Goal: Task Accomplishment & Management: Manage account settings

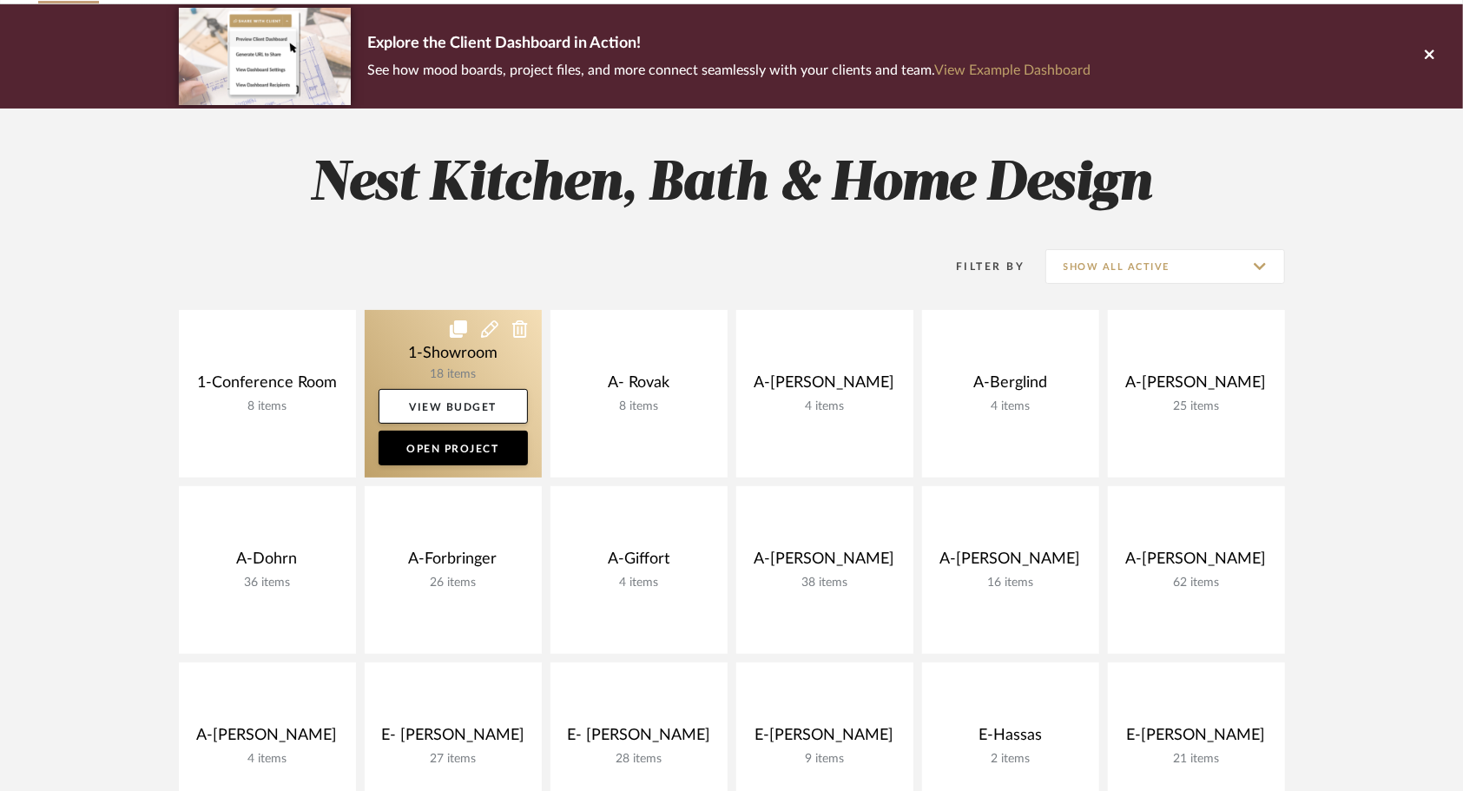
scroll to position [260, 0]
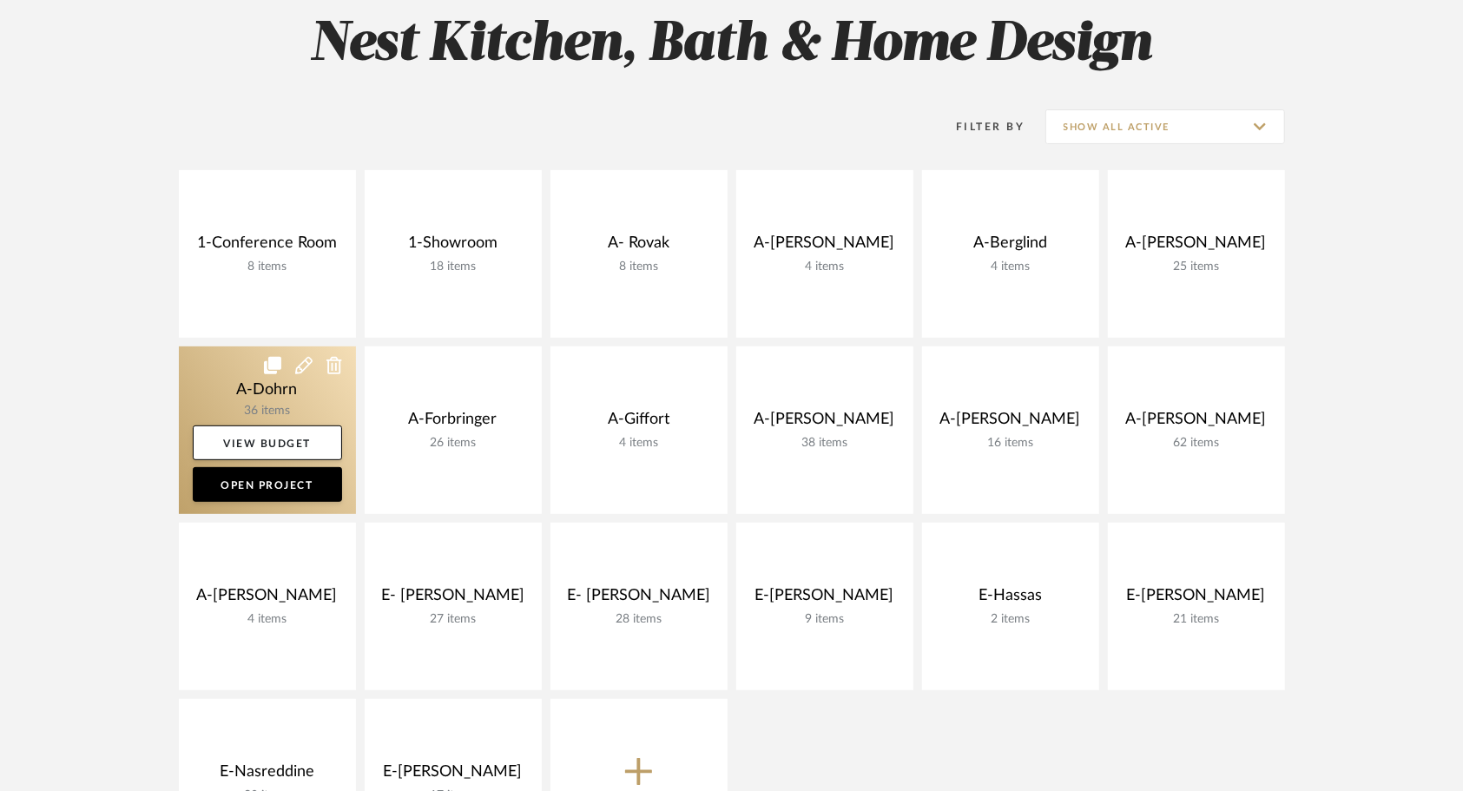
click at [234, 380] on link at bounding box center [267, 430] width 177 height 168
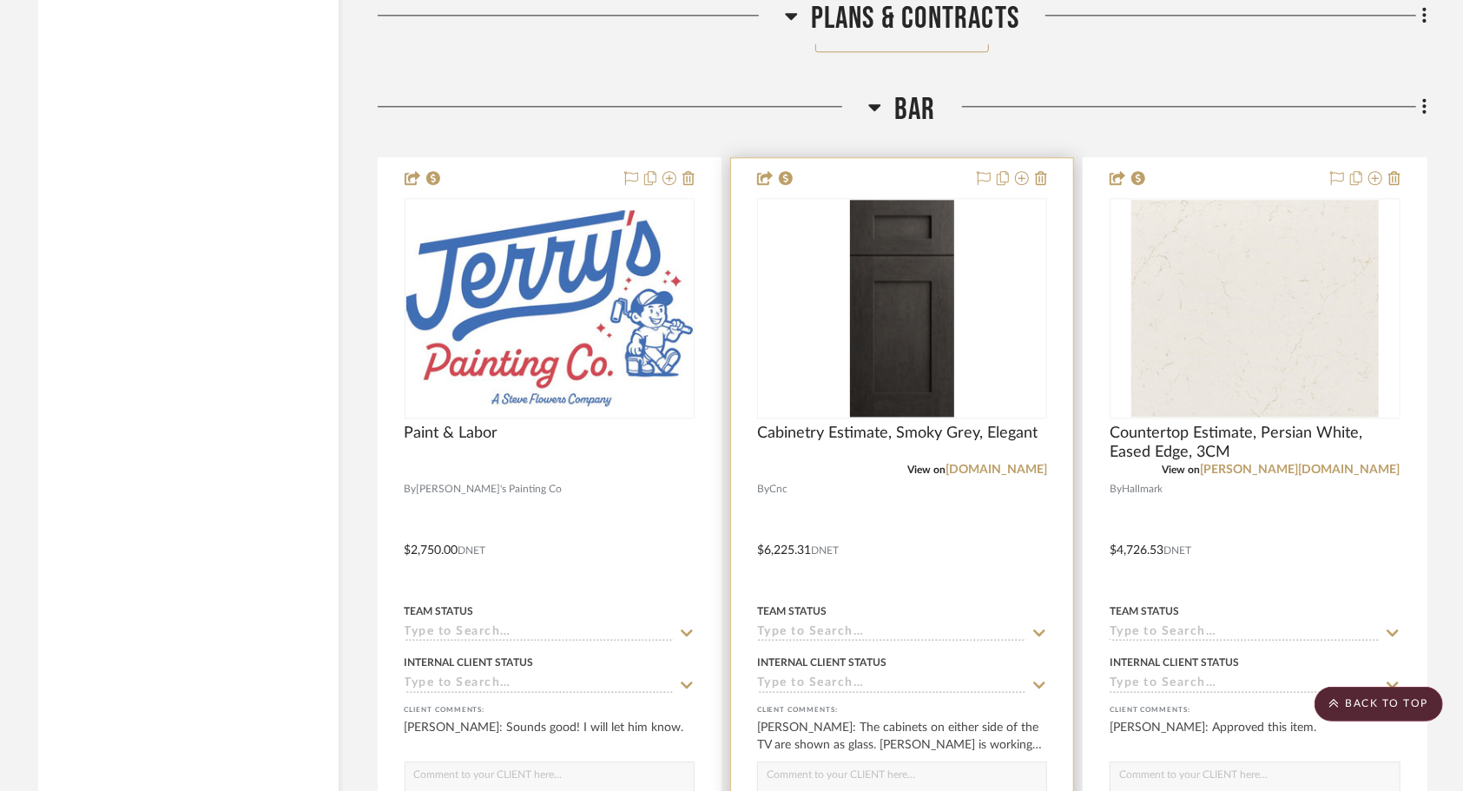
scroll to position [3125, 0]
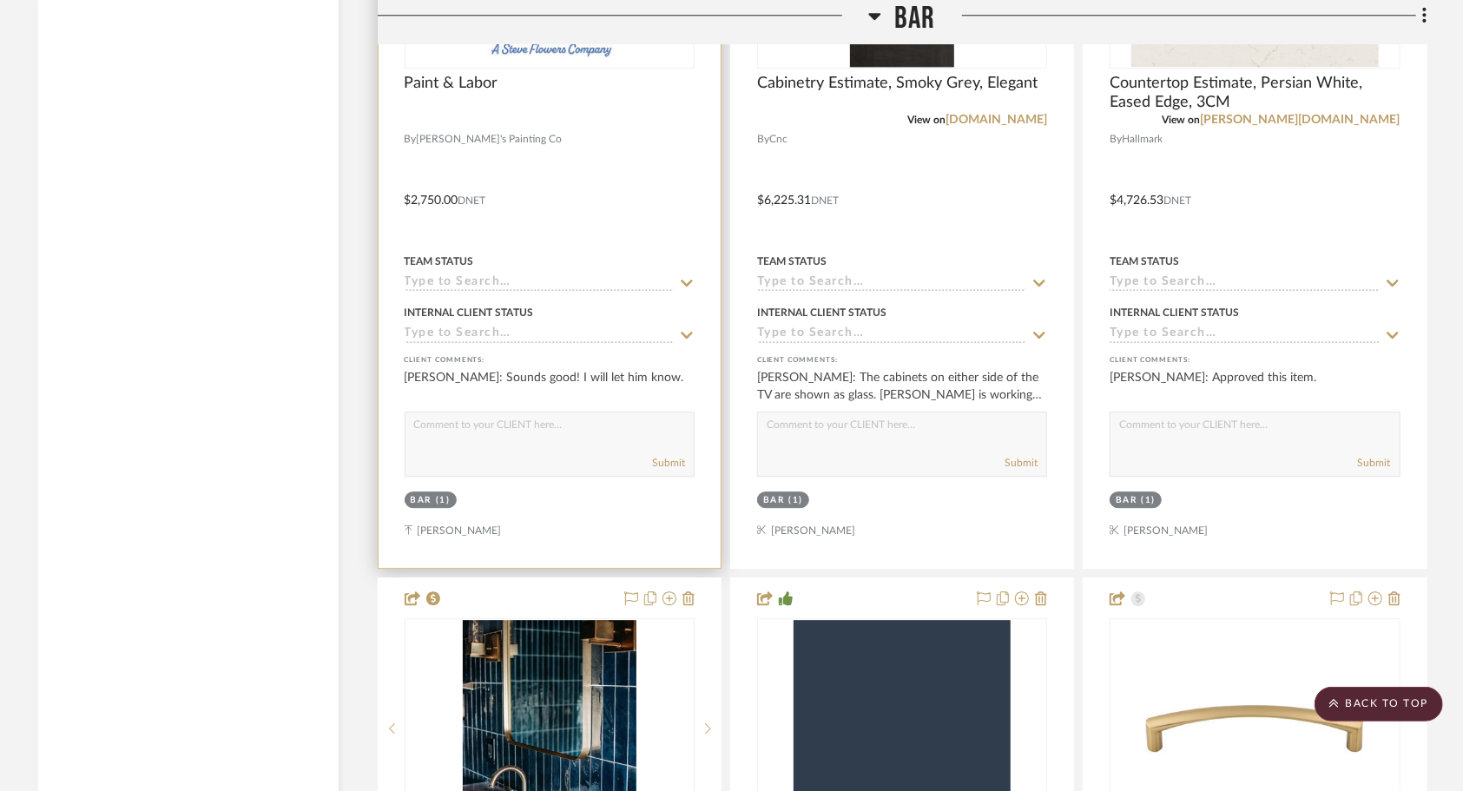
click at [622, 196] on div at bounding box center [550, 188] width 342 height 760
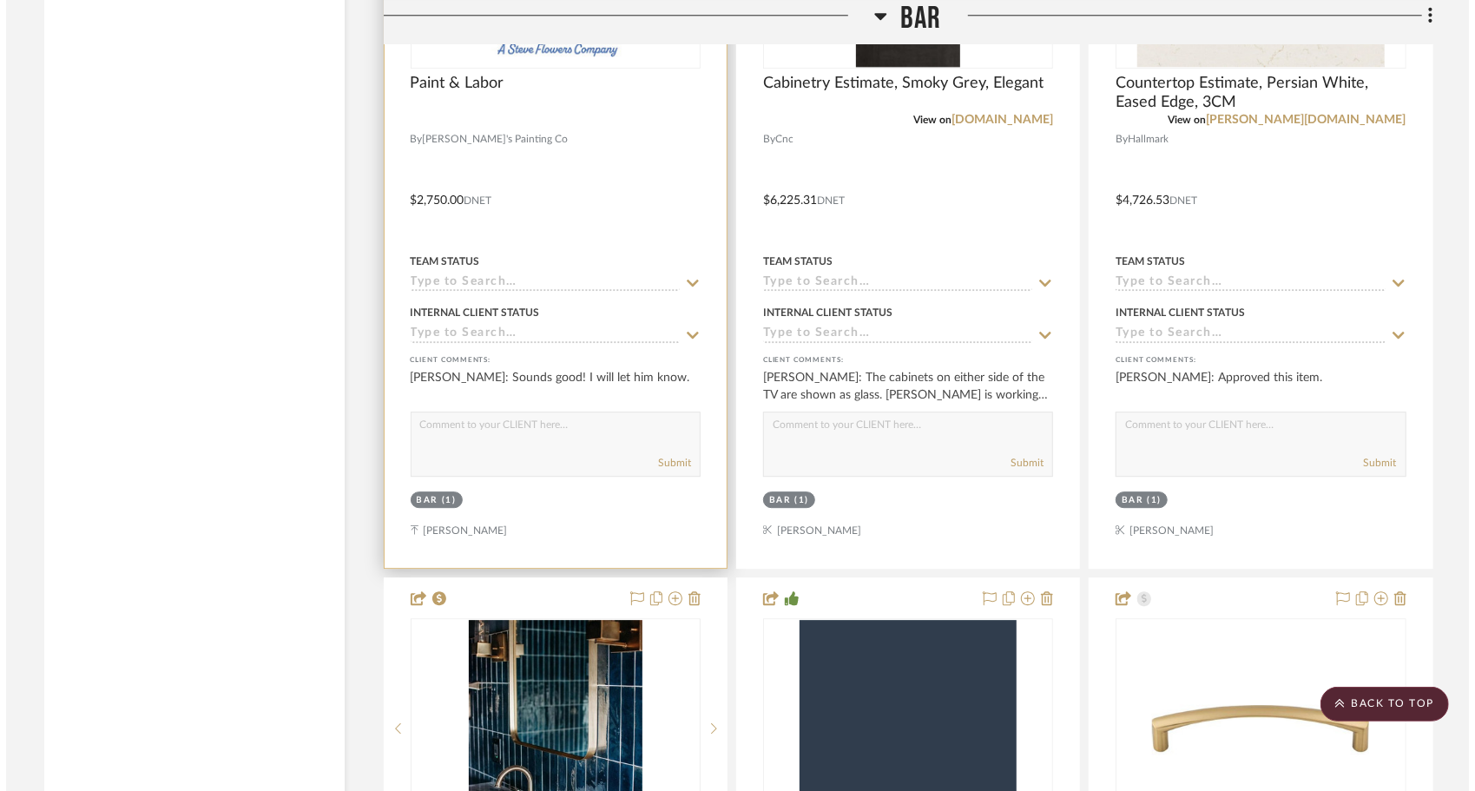
scroll to position [0, 0]
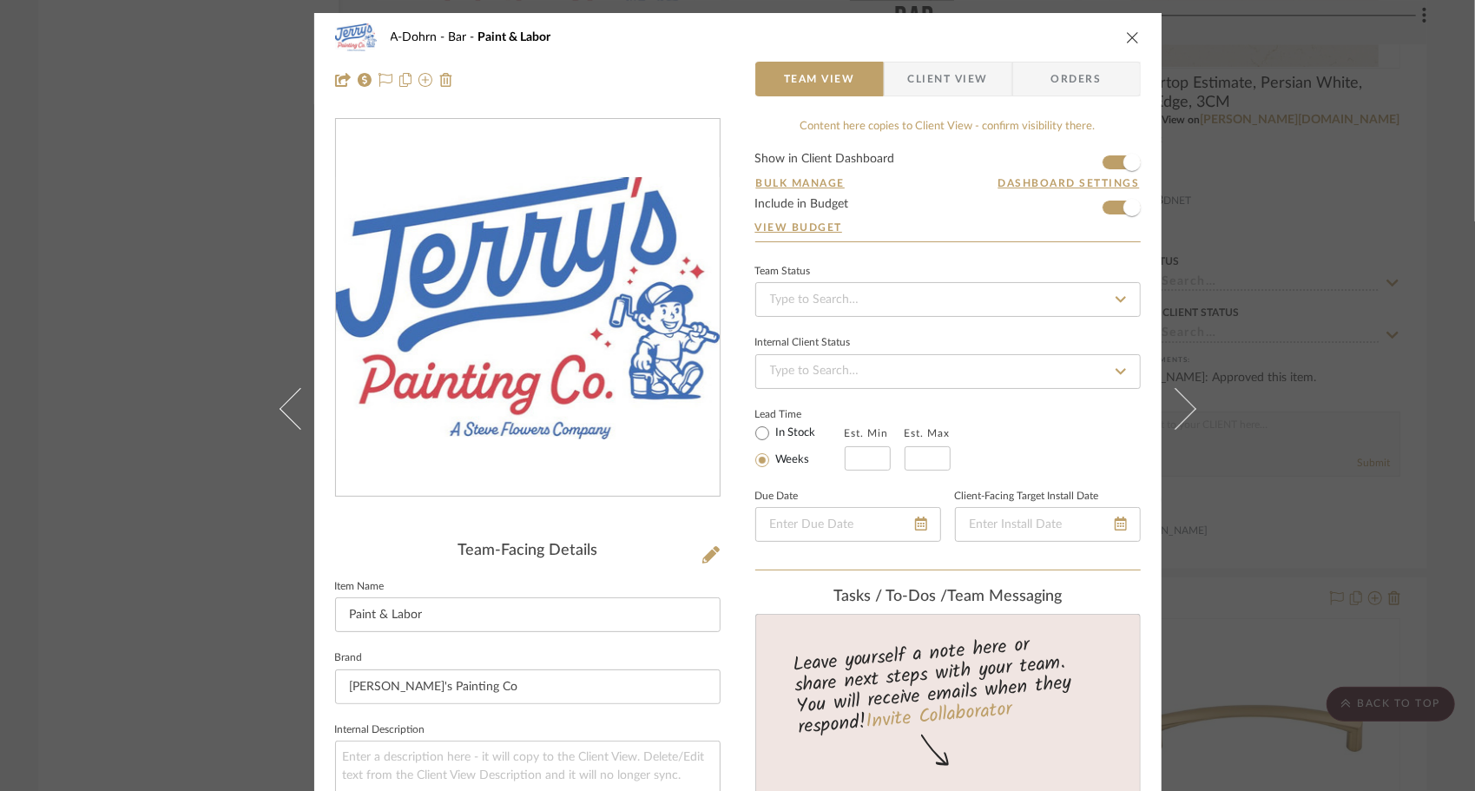
click at [926, 78] on span "Client View" at bounding box center [948, 79] width 80 height 35
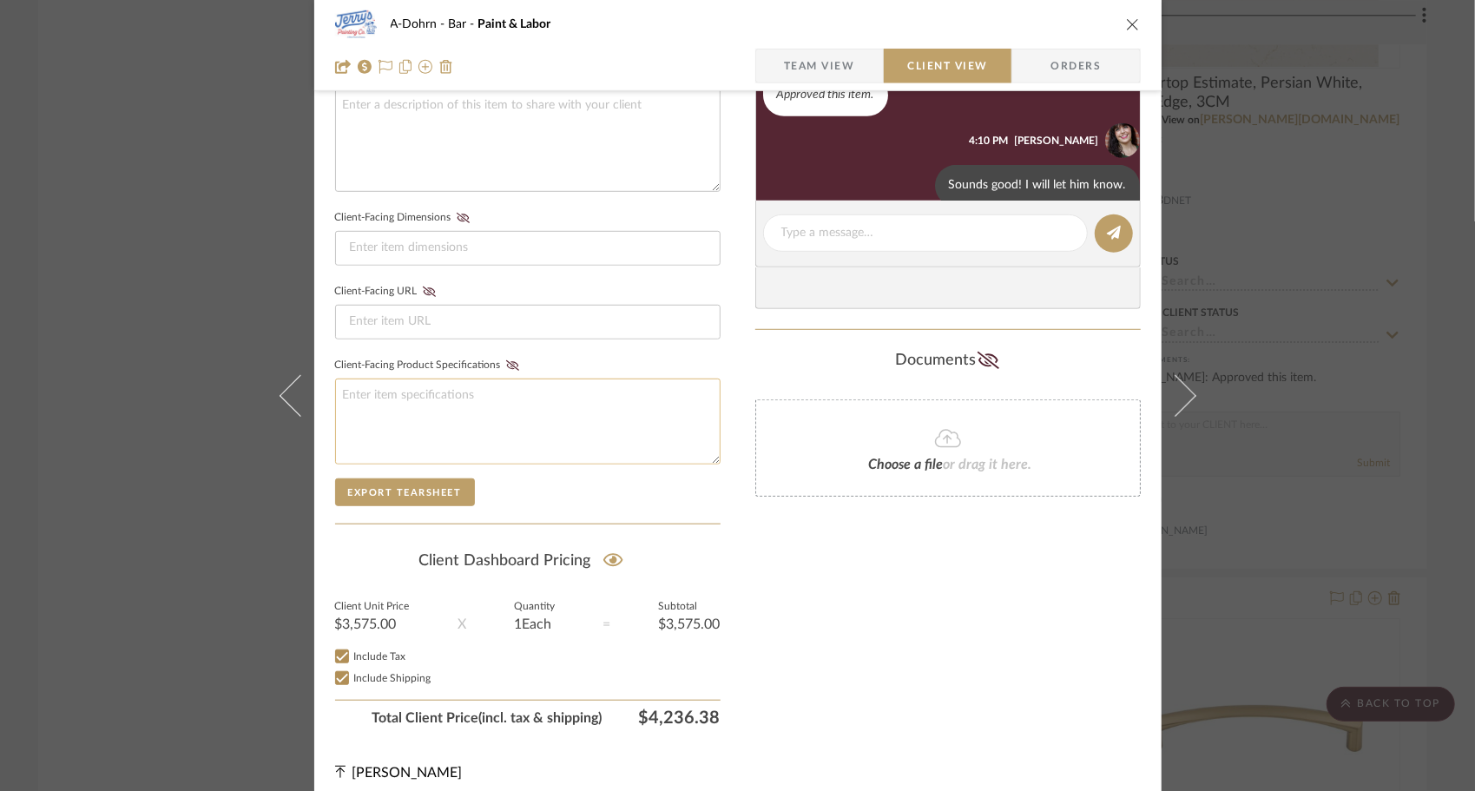
scroll to position [661, 0]
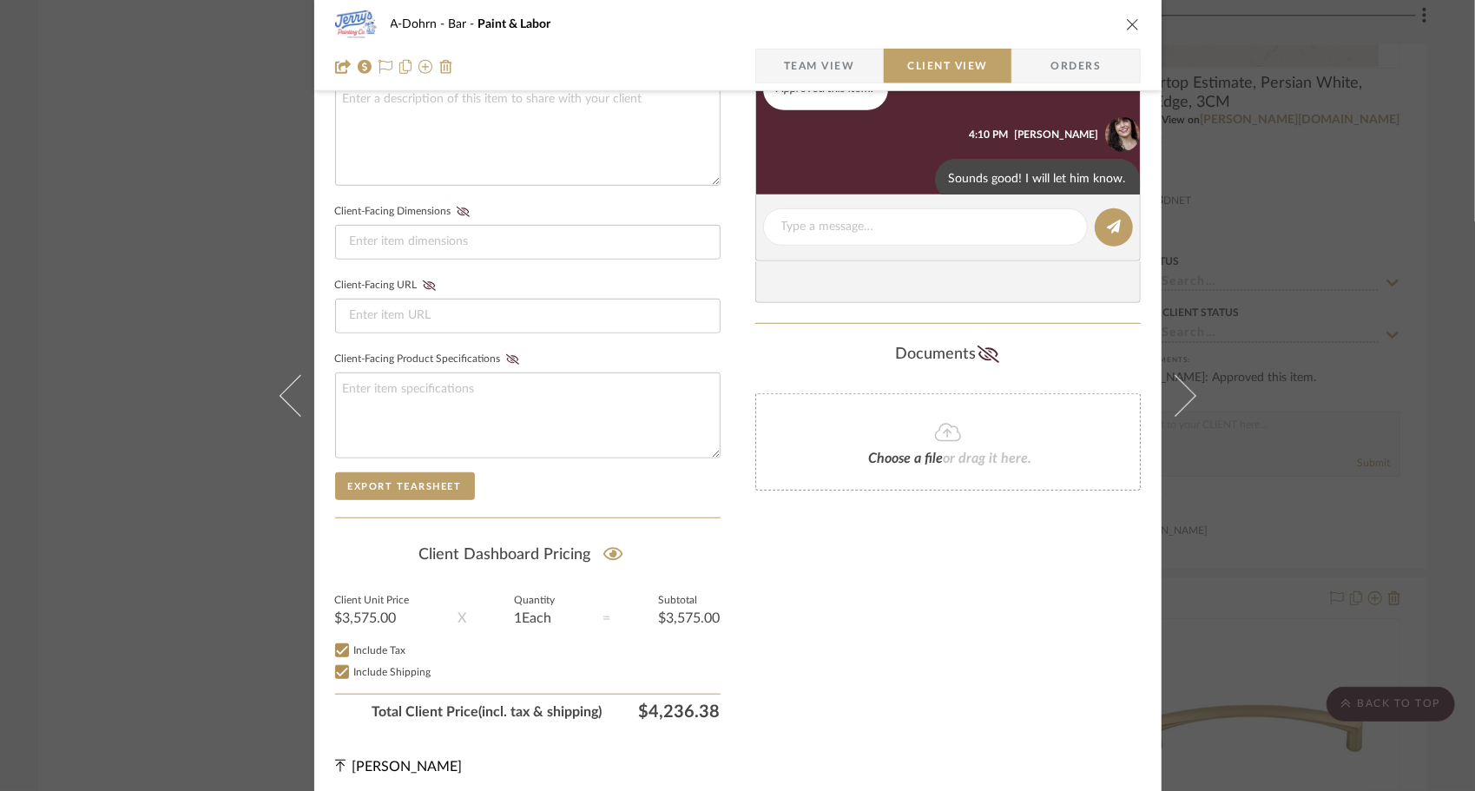
click at [798, 49] on span "Team View" at bounding box center [819, 66] width 71 height 35
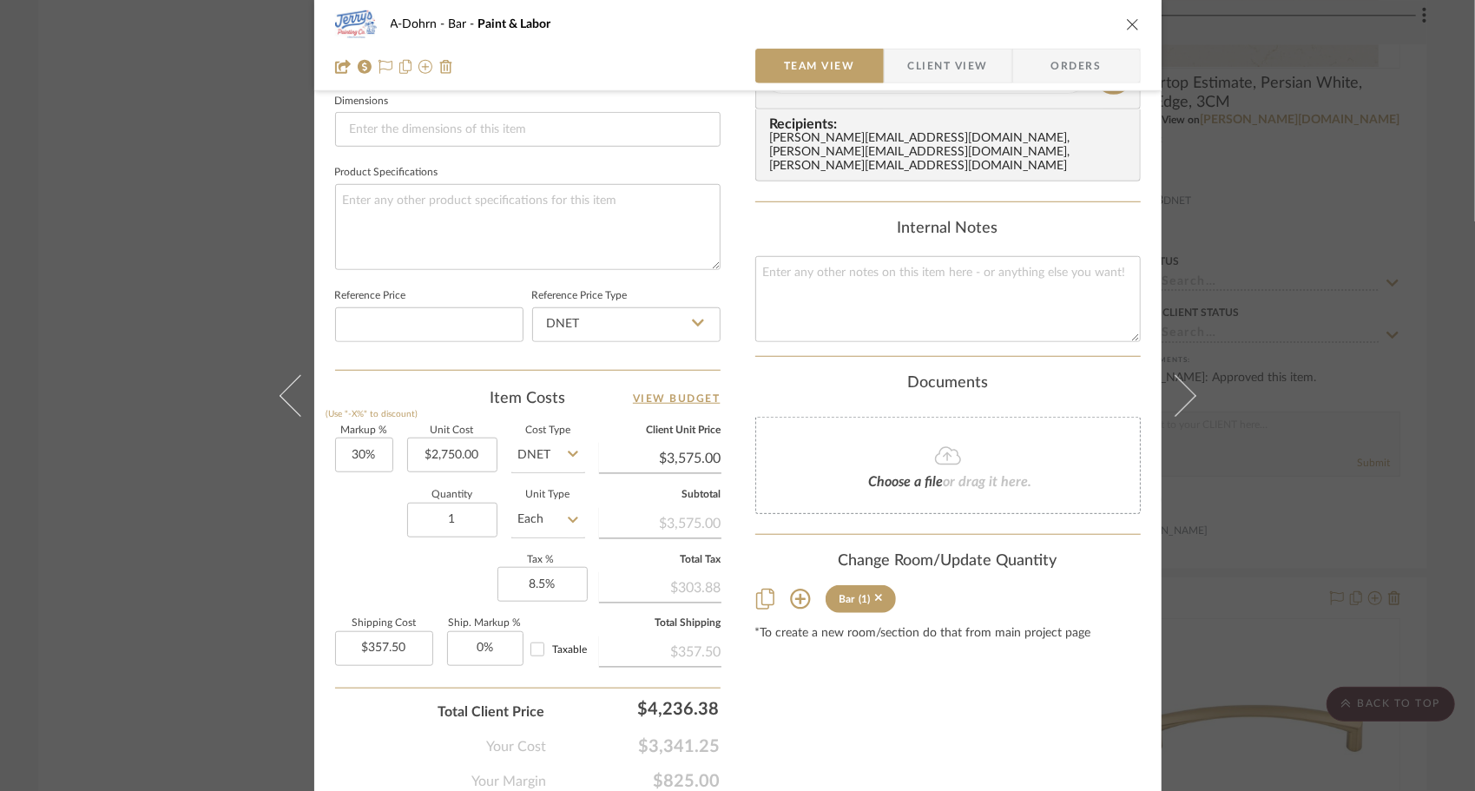
scroll to position [818, 0]
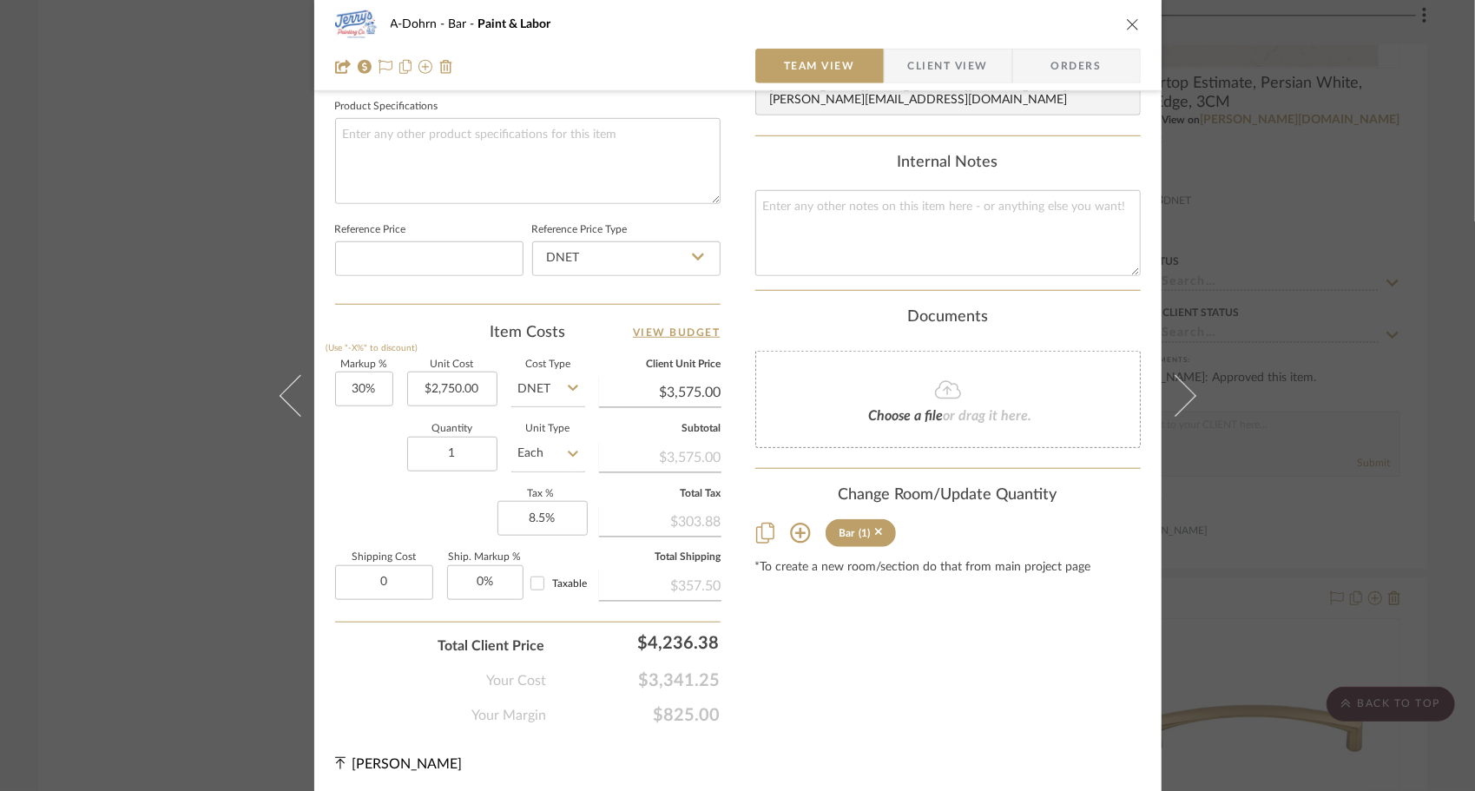
type input "$0.00"
click at [848, 667] on div "Content here copies to Client View - confirm visibility there. Show in Client D…" at bounding box center [947, 13] width 385 height 1426
click at [559, 517] on input "8.5" at bounding box center [542, 518] width 90 height 35
type input "0%"
click at [863, 696] on div "Content here copies to Client View - confirm visibility there. Show in Client D…" at bounding box center [947, 13] width 385 height 1426
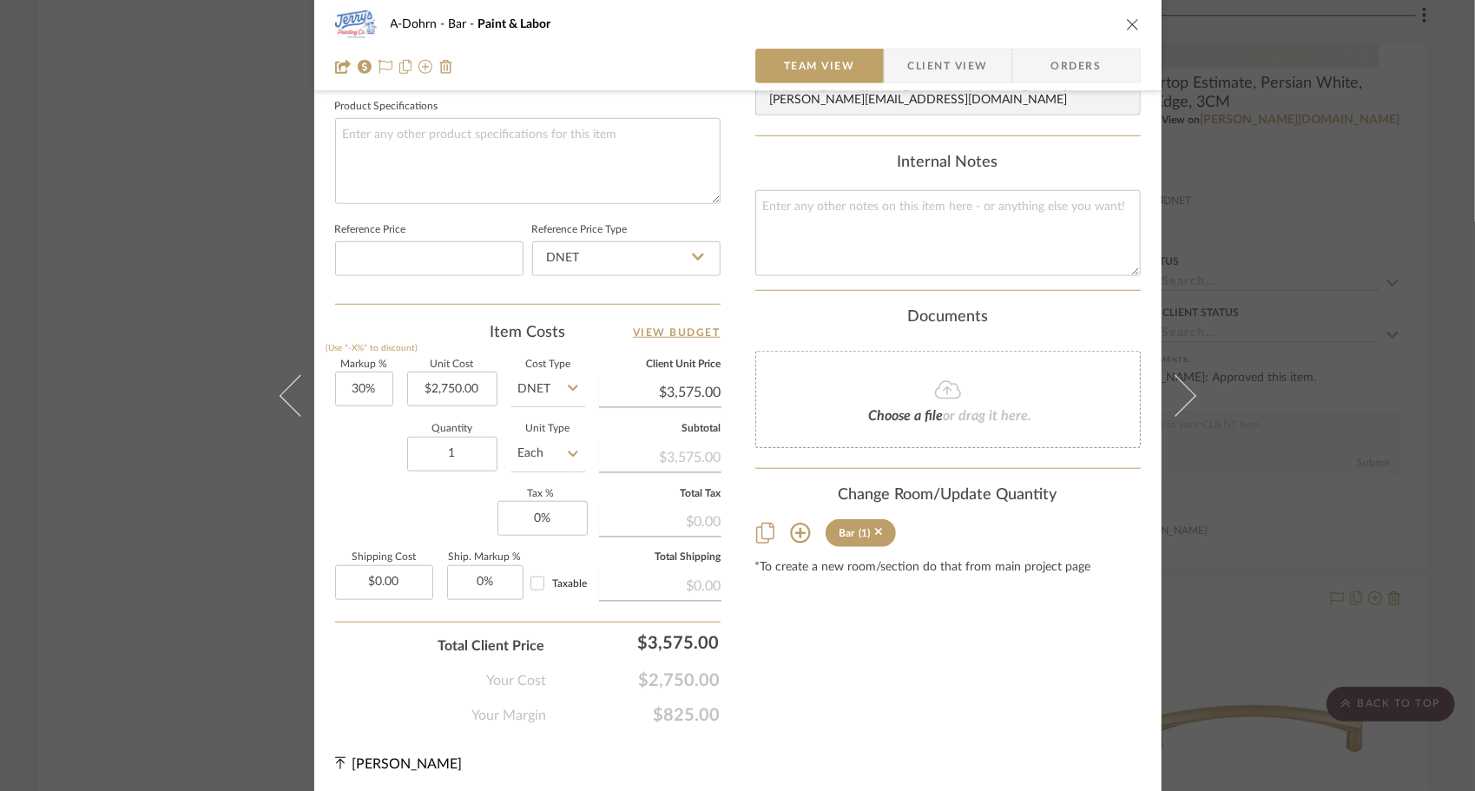
click at [984, 700] on div "Content here copies to Client View - confirm visibility there. Show in Client D…" at bounding box center [947, 13] width 385 height 1426
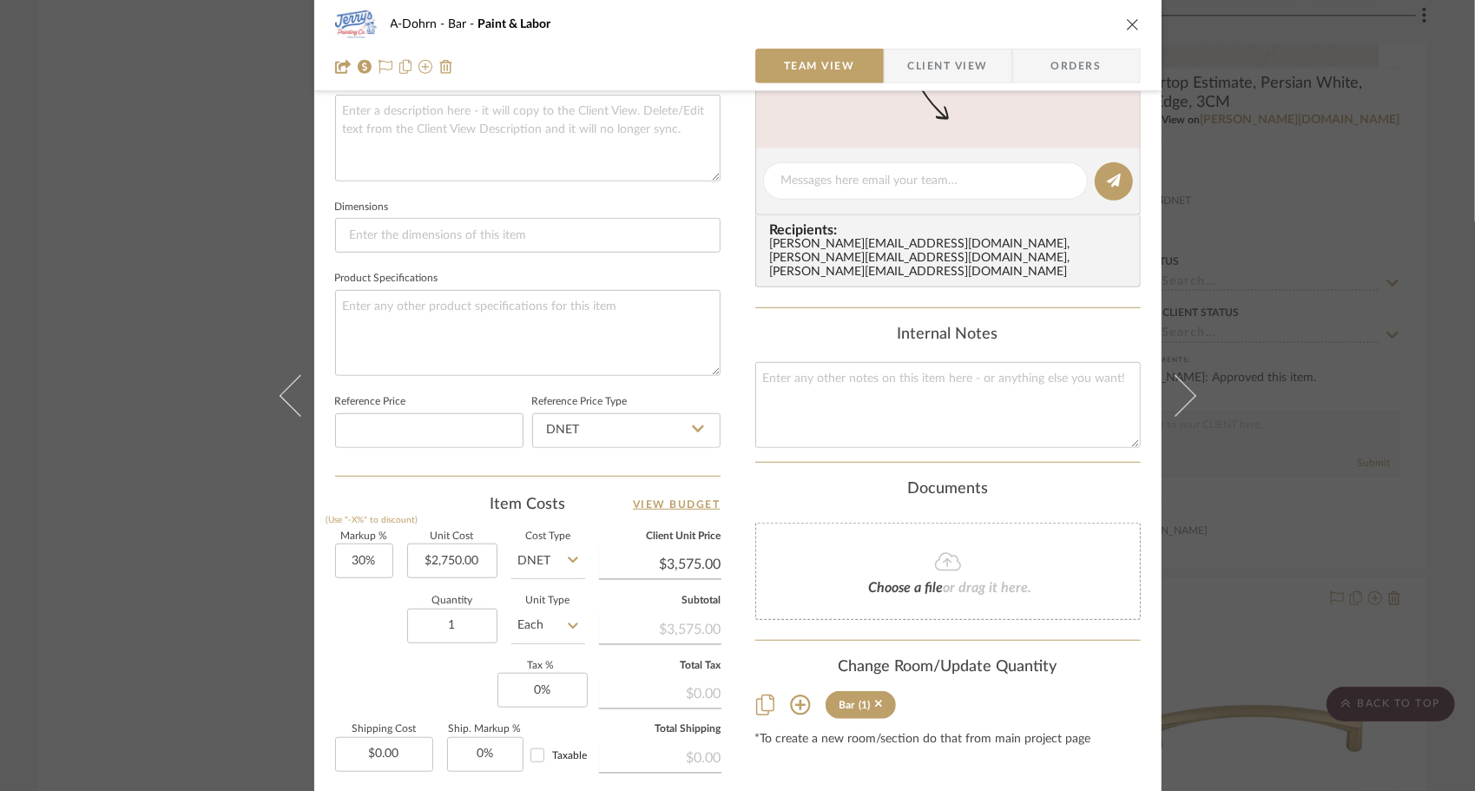
scroll to position [210, 0]
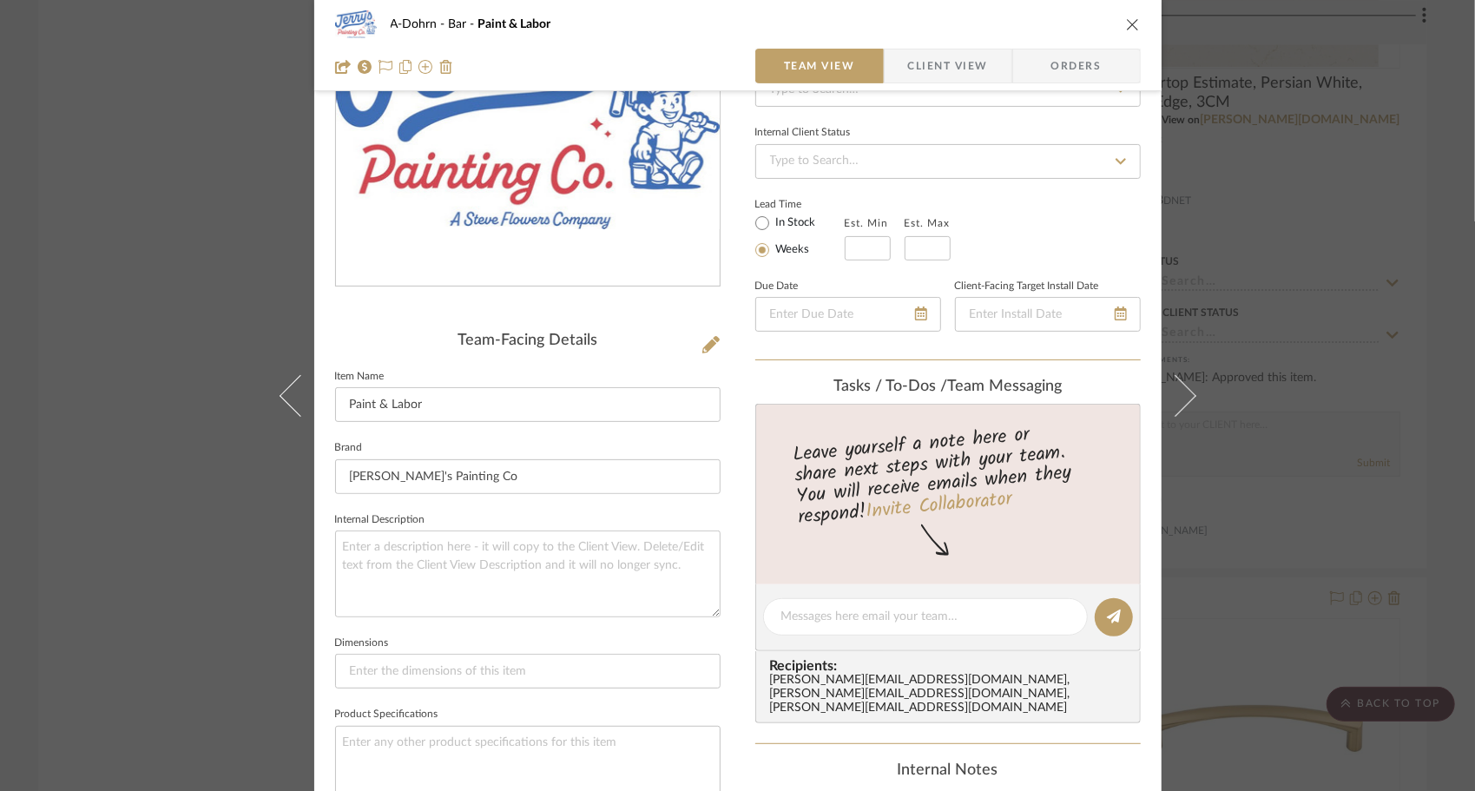
click at [951, 66] on span "Client View" at bounding box center [948, 66] width 80 height 35
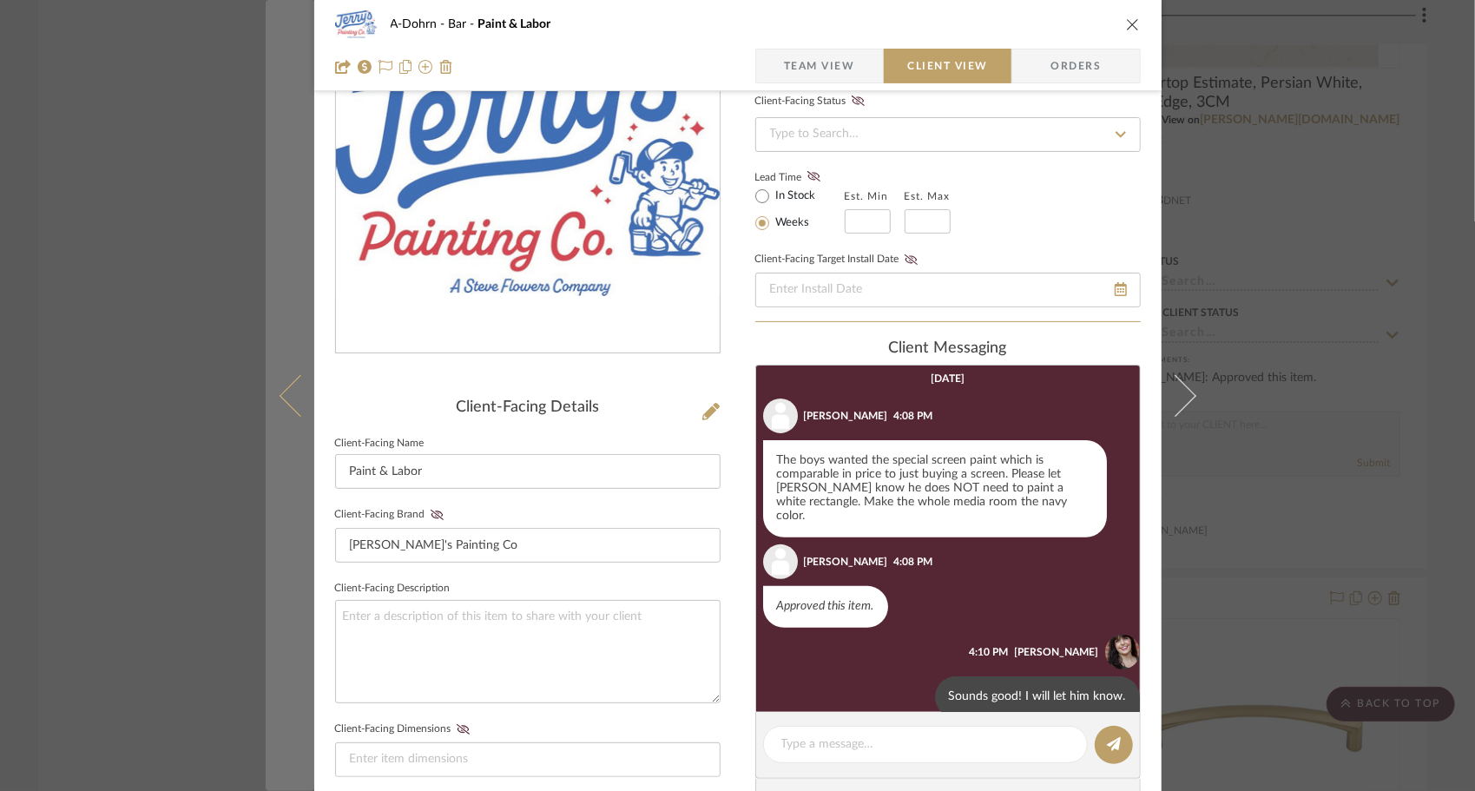
scroll to position [140, 0]
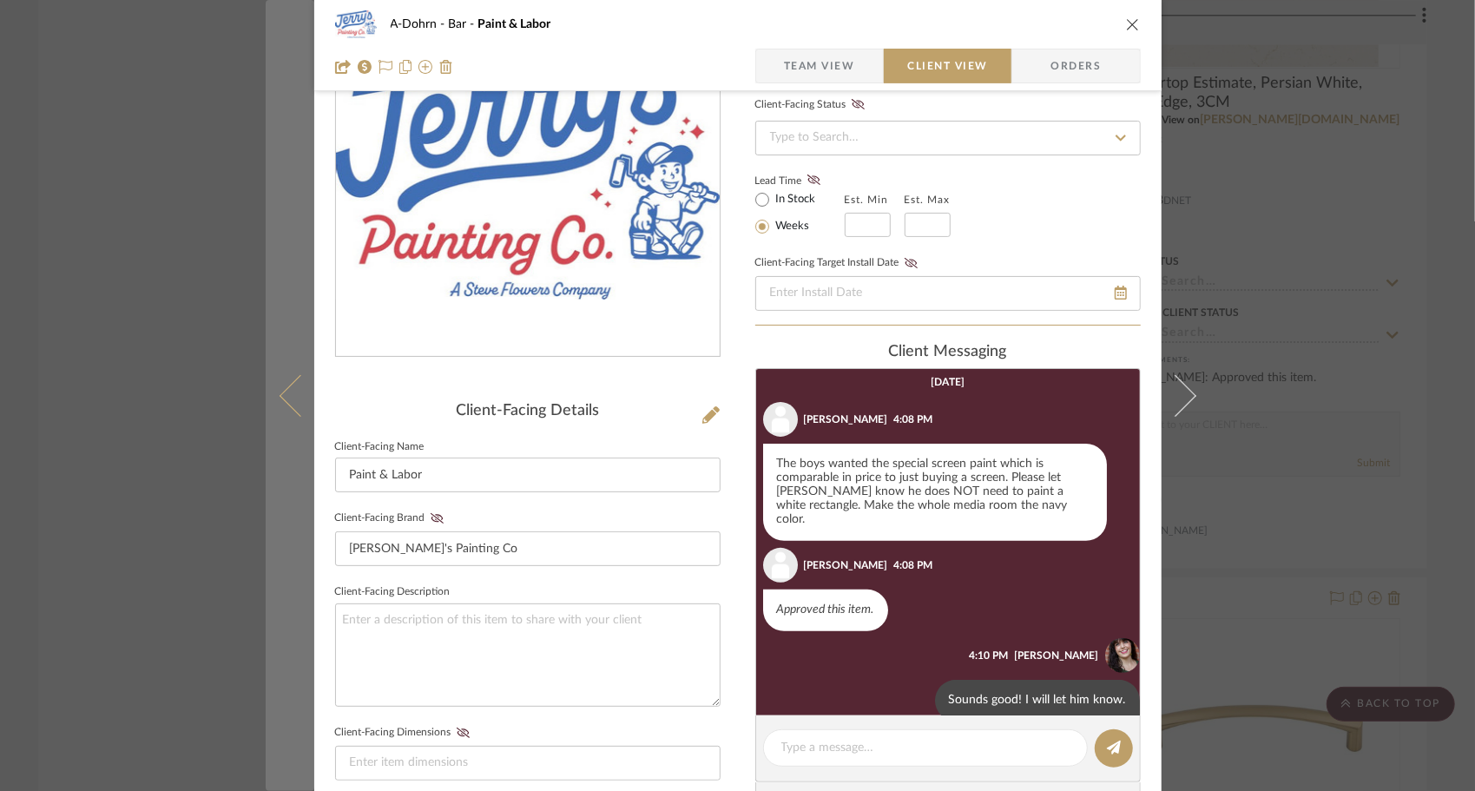
click at [287, 390] on icon at bounding box center [300, 395] width 42 height 42
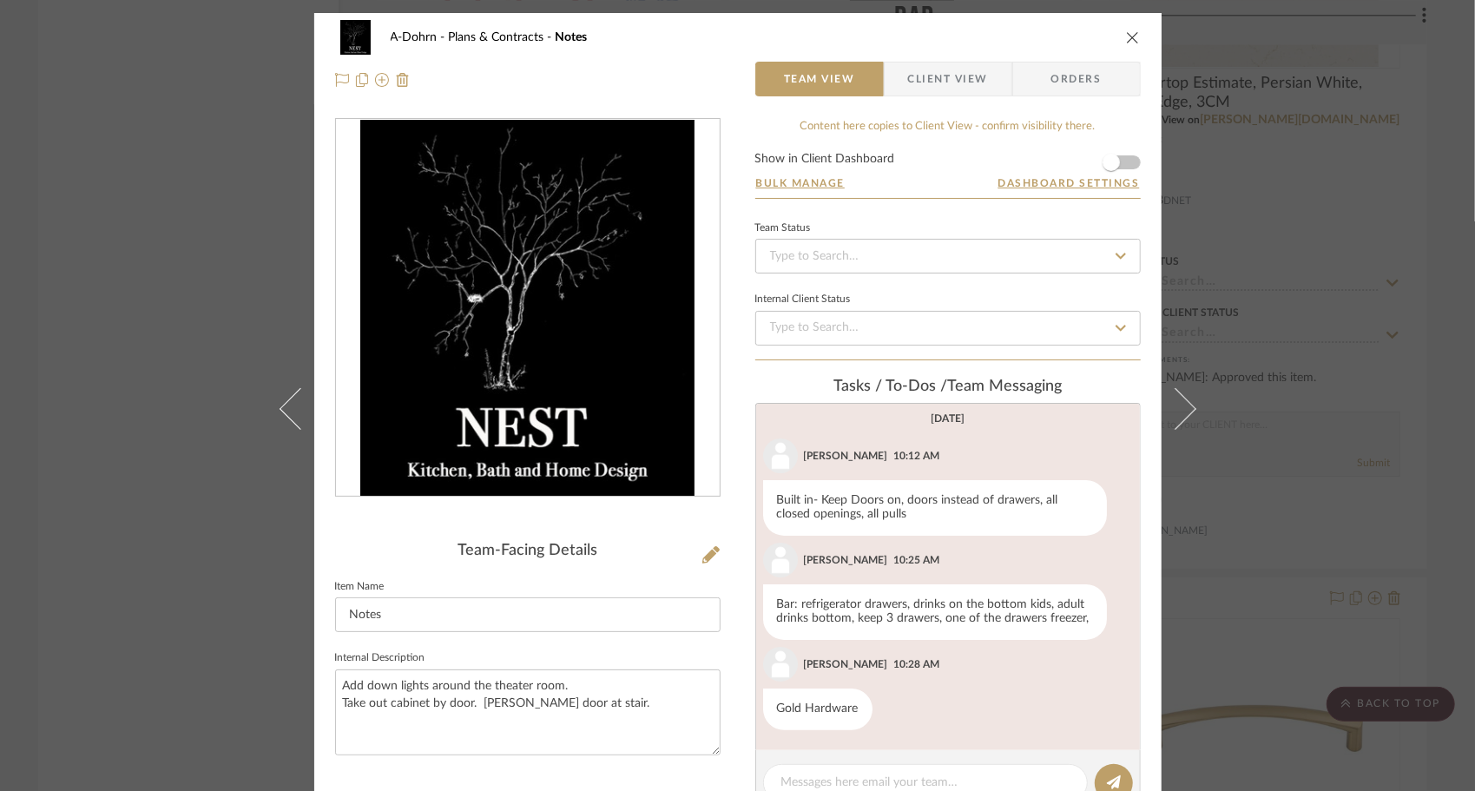
scroll to position [254, 0]
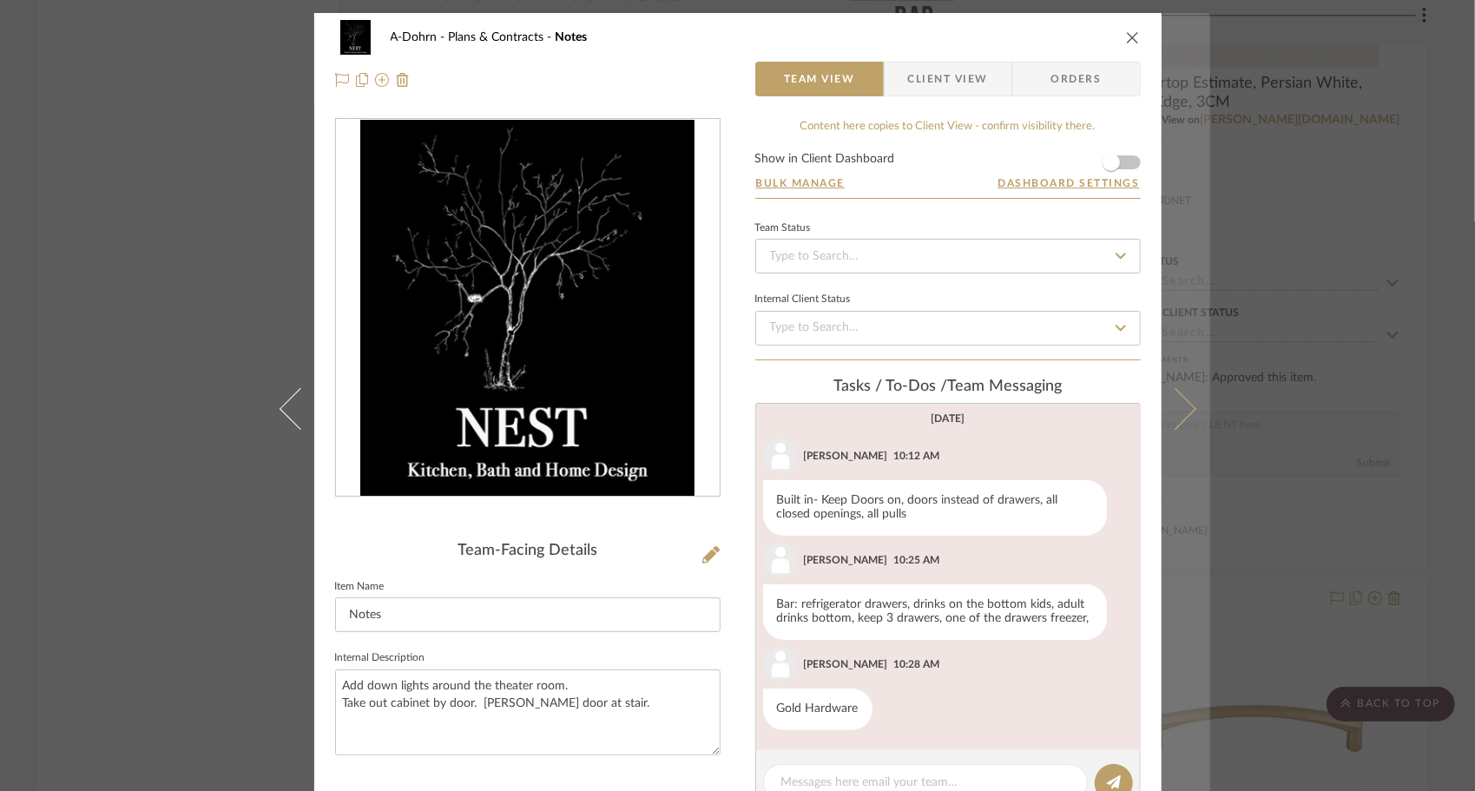
click at [1191, 419] on button at bounding box center [1186, 408] width 49 height 791
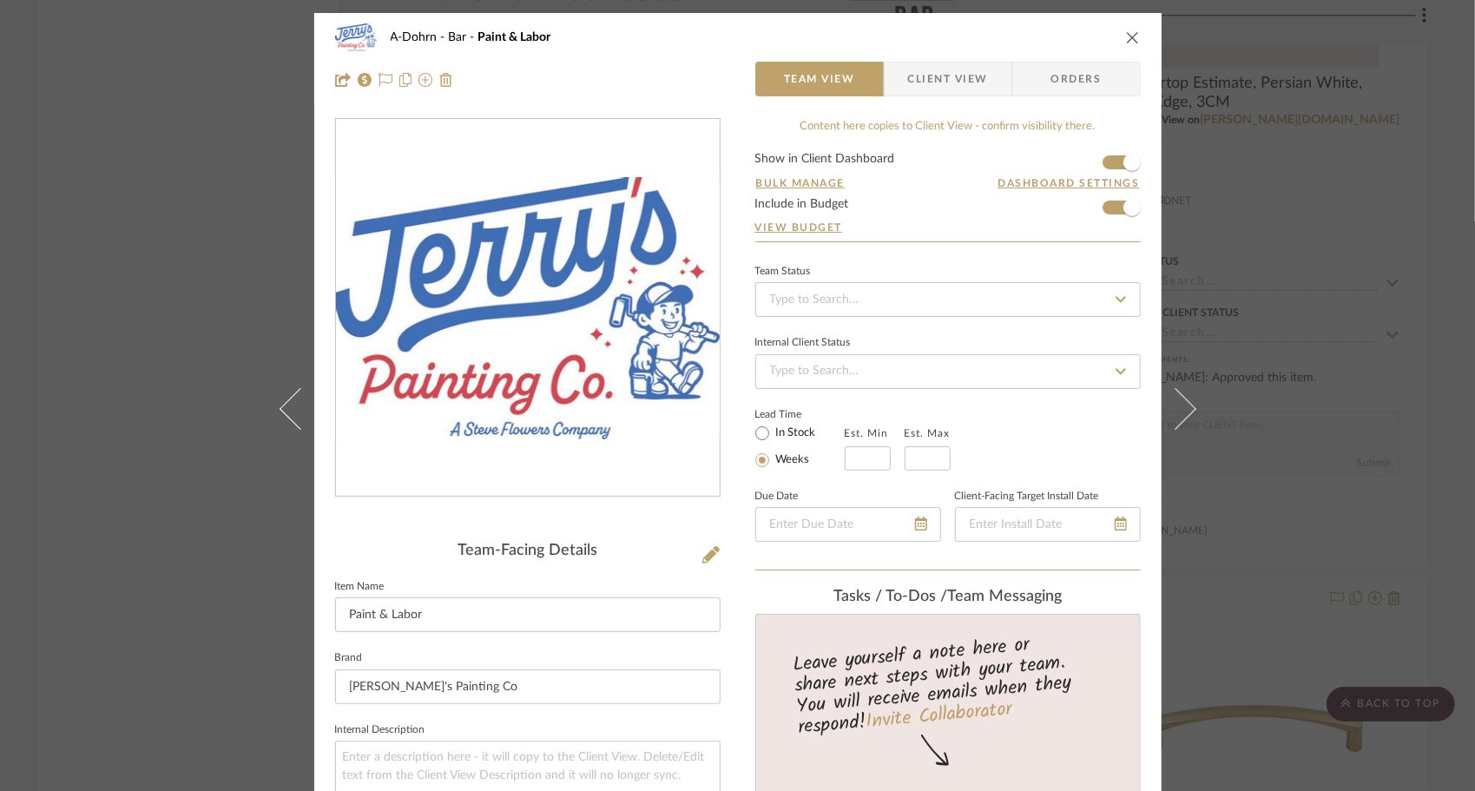
click at [929, 93] on span "Client View" at bounding box center [948, 79] width 80 height 35
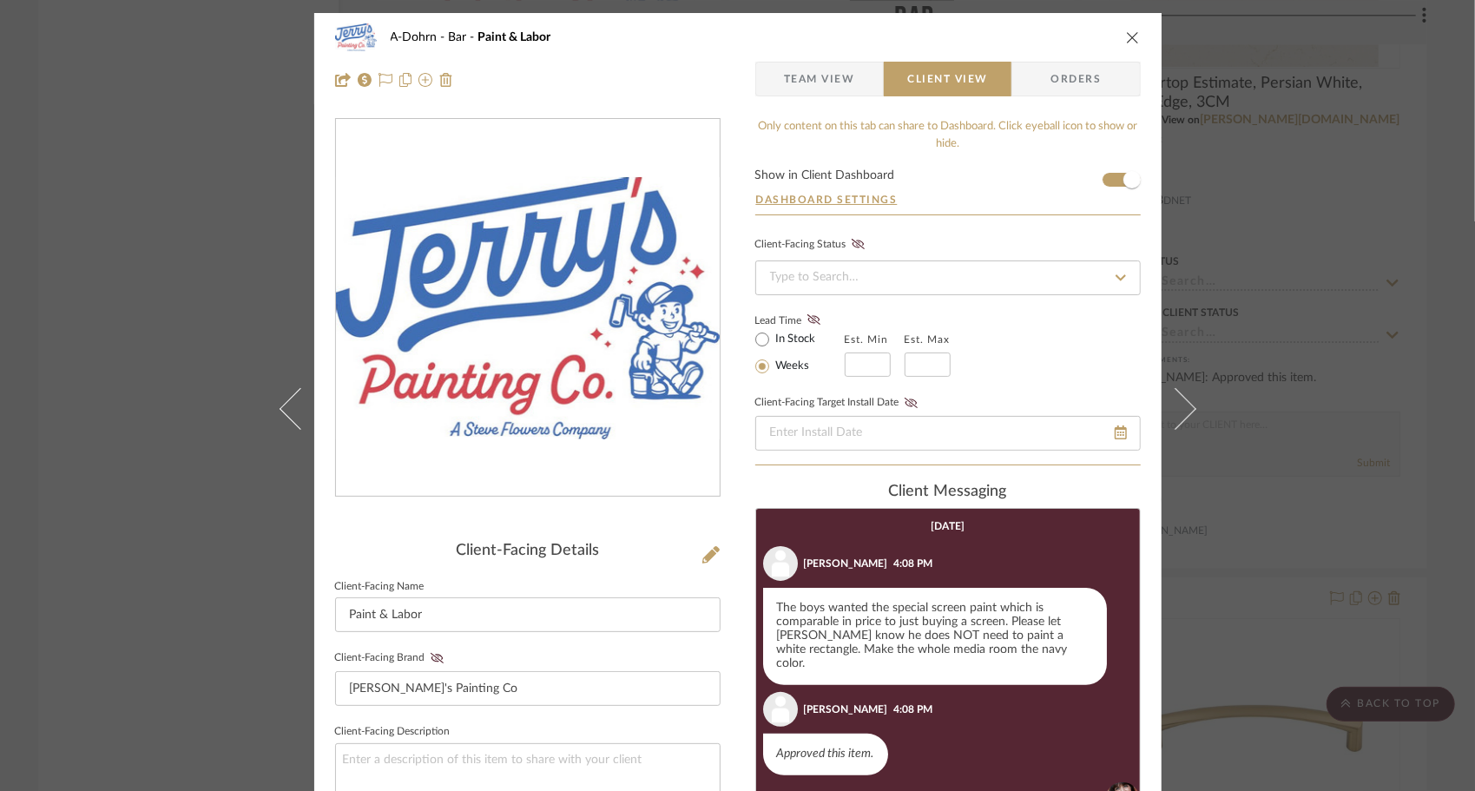
scroll to position [446, 0]
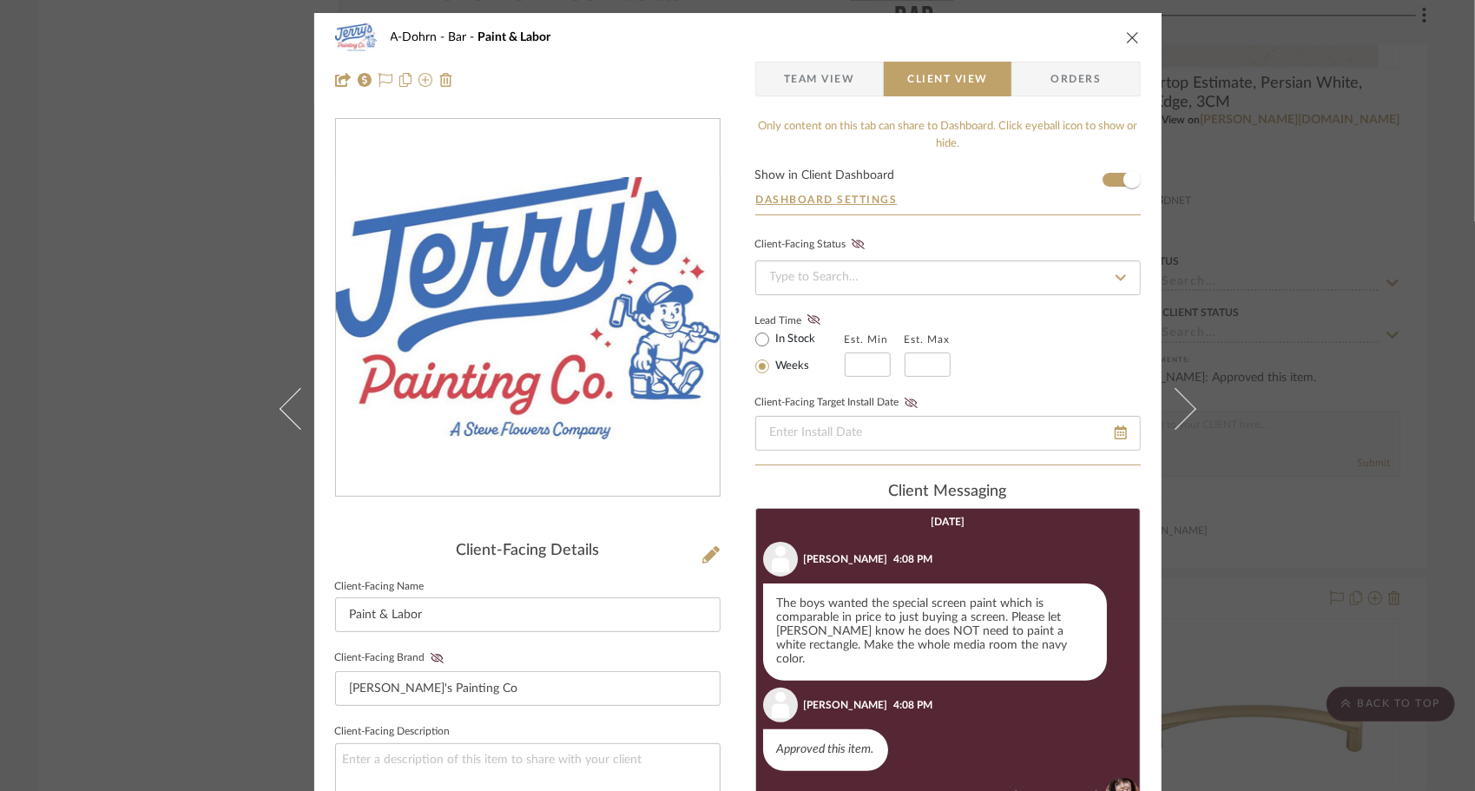
click at [832, 83] on span "Team View" at bounding box center [819, 79] width 71 height 35
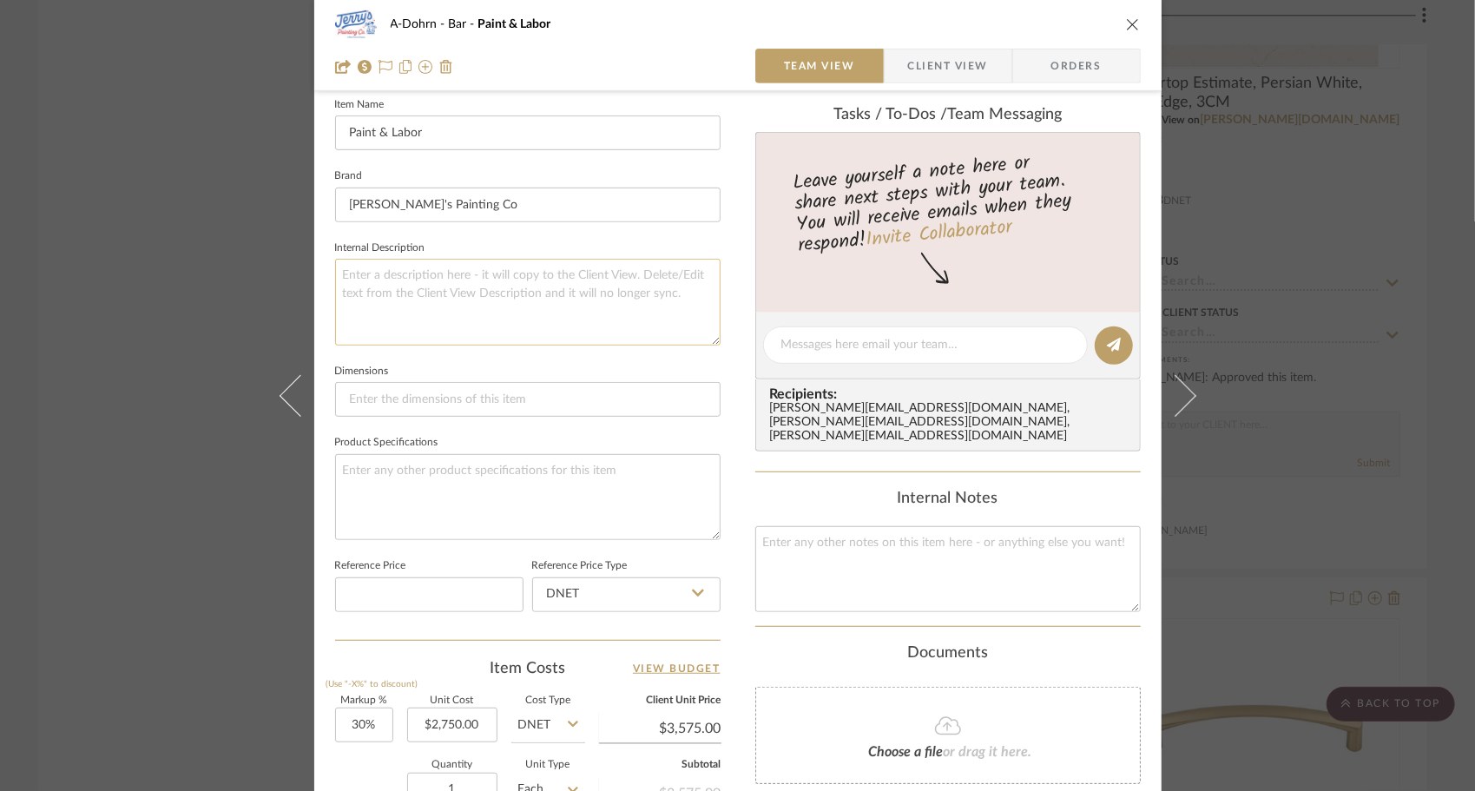
scroll to position [781, 0]
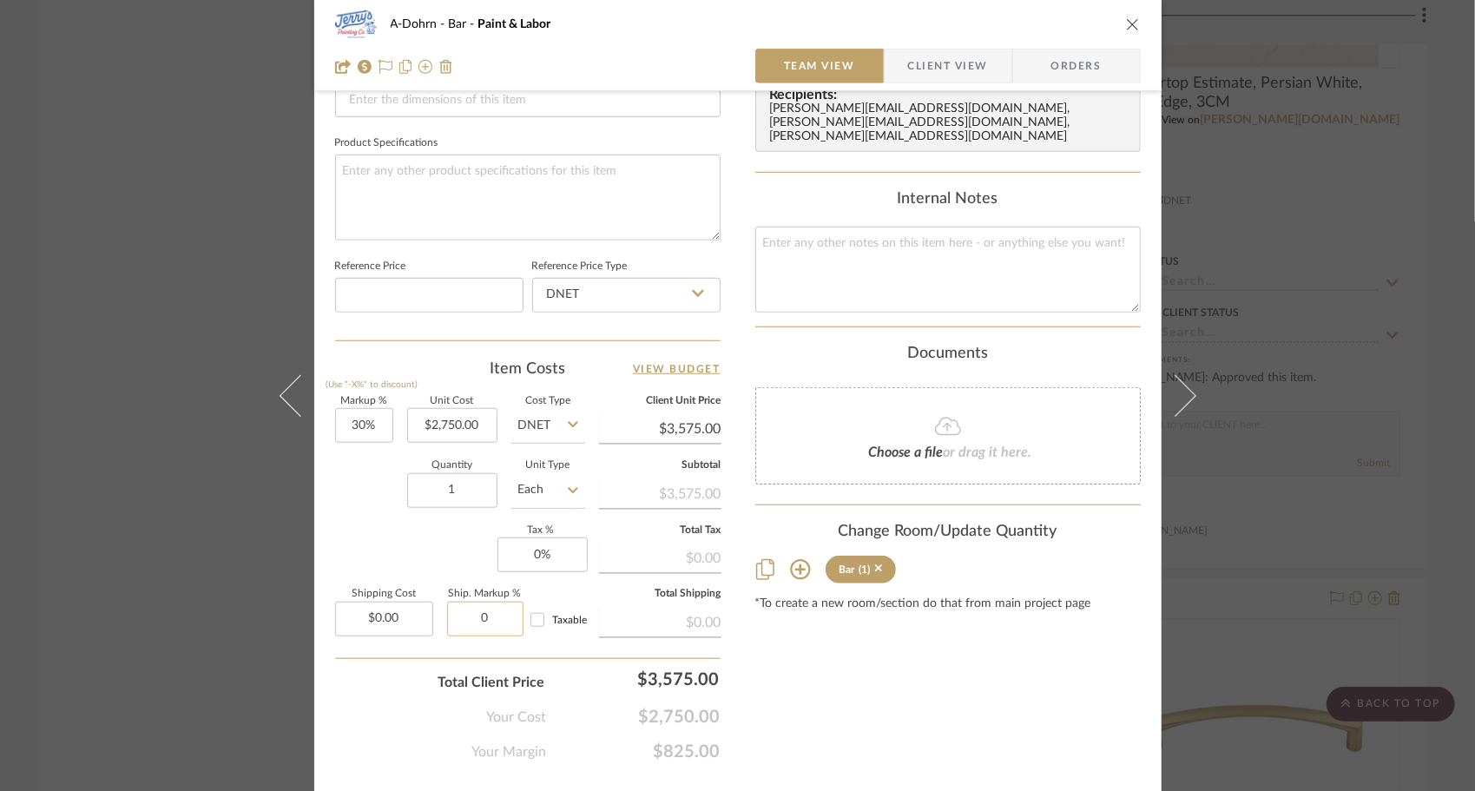
click at [483, 615] on input "0" at bounding box center [485, 619] width 76 height 35
type input "10%"
click at [827, 673] on div "Content here copies to Client View - confirm visibility there. Show in Client D…" at bounding box center [947, 50] width 385 height 1426
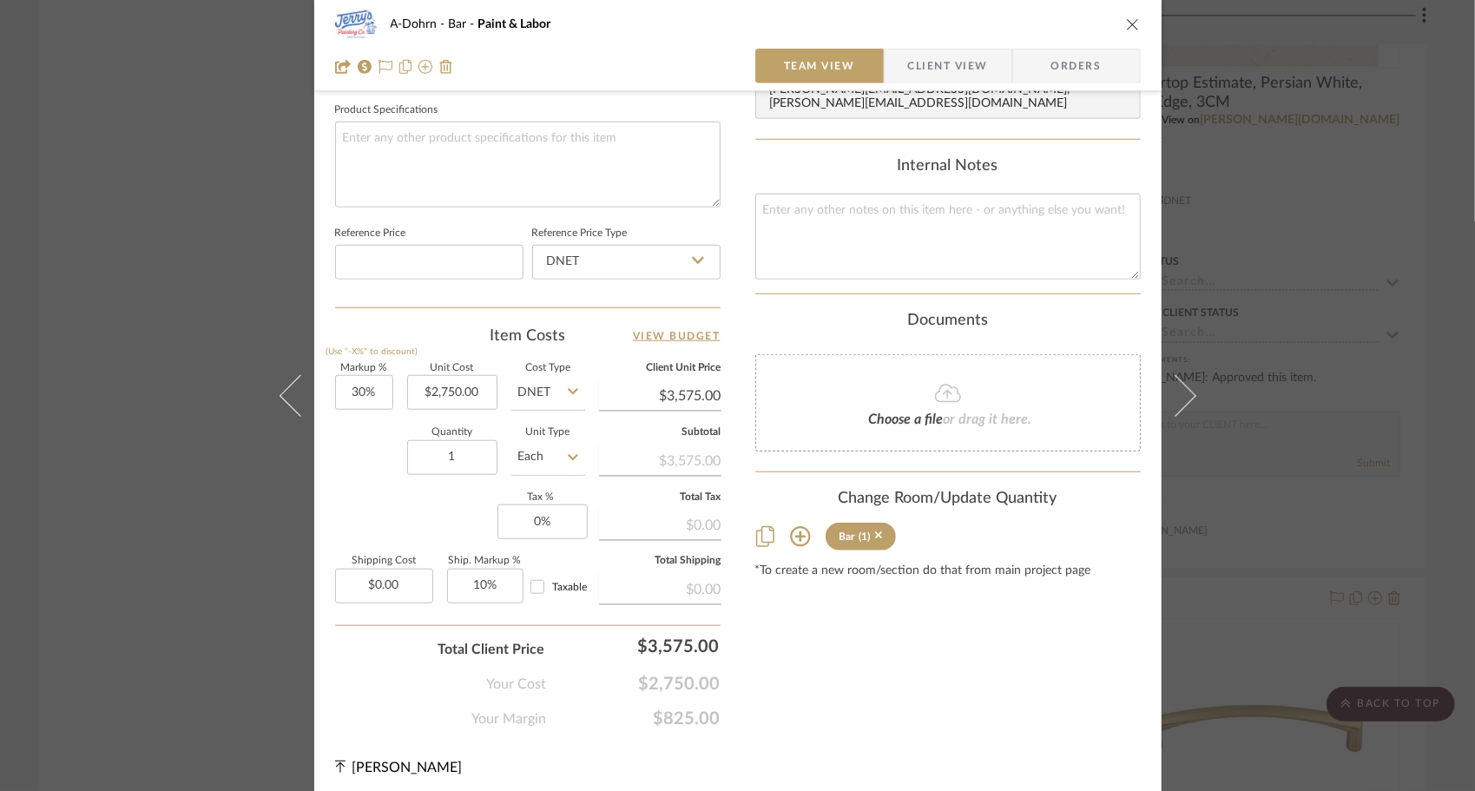
scroll to position [818, 0]
click at [401, 584] on input "0.00" at bounding box center [384, 582] width 98 height 35
type input "$357.50"
click at [397, 634] on div "Total Client Price $3,575.00" at bounding box center [527, 639] width 385 height 35
click at [933, 73] on span "Client View" at bounding box center [948, 66] width 80 height 35
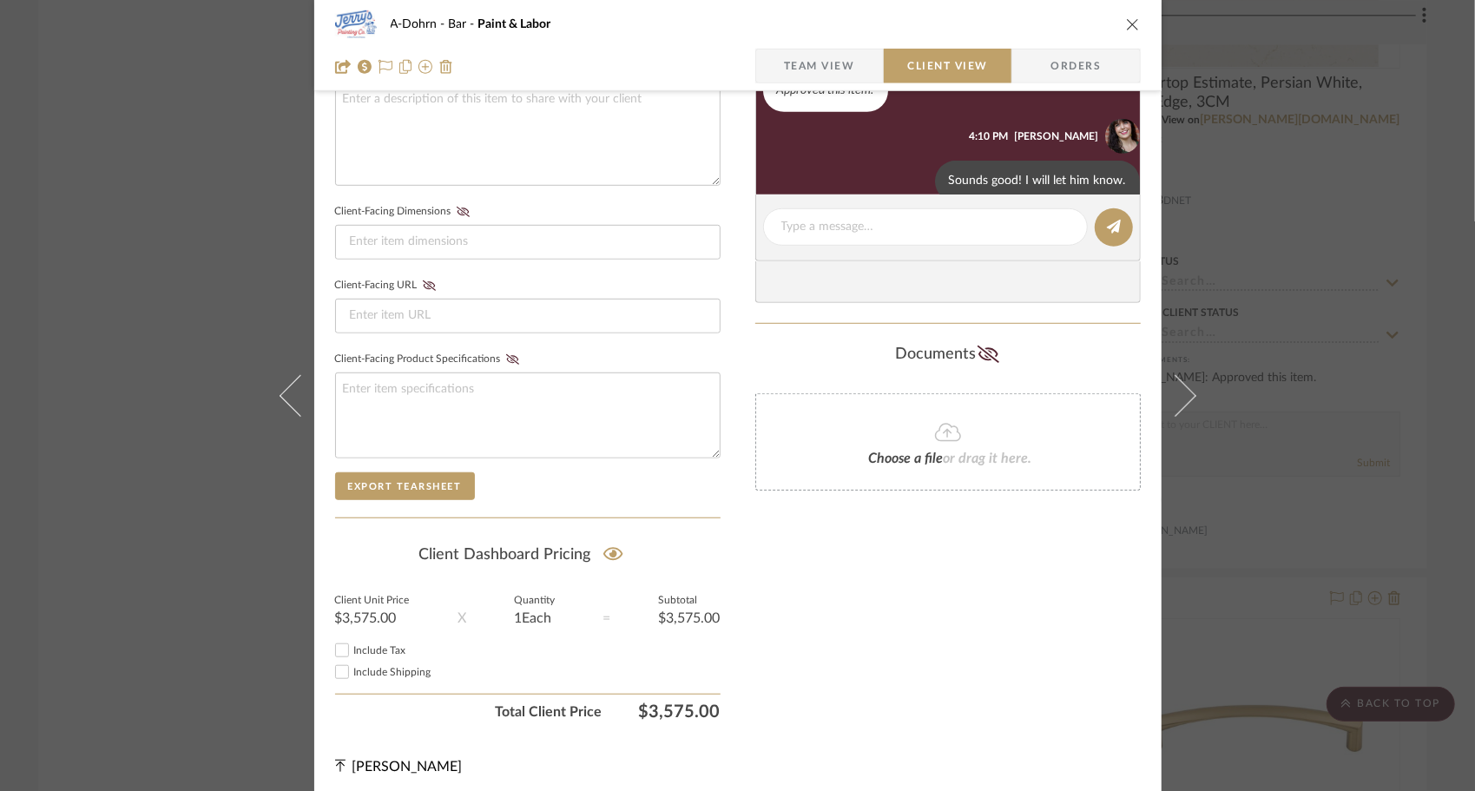
scroll to position [446, 0]
click at [339, 668] on input "Include Shipping" at bounding box center [342, 672] width 21 height 21
checkbox input "true"
click at [339, 646] on input "Include Tax" at bounding box center [342, 650] width 21 height 21
checkbox input "false"
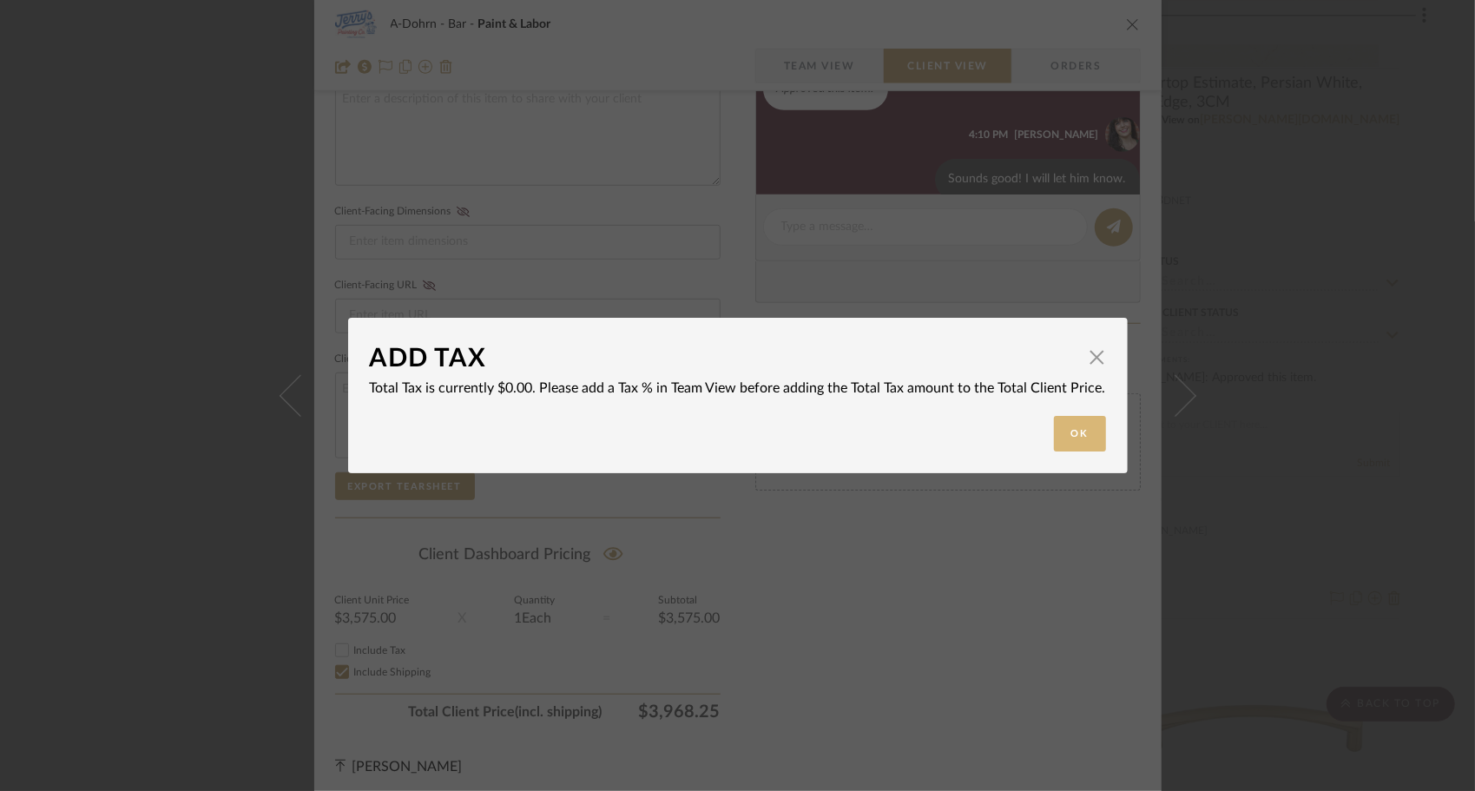
click at [1055, 441] on button "Ok" at bounding box center [1080, 434] width 52 height 36
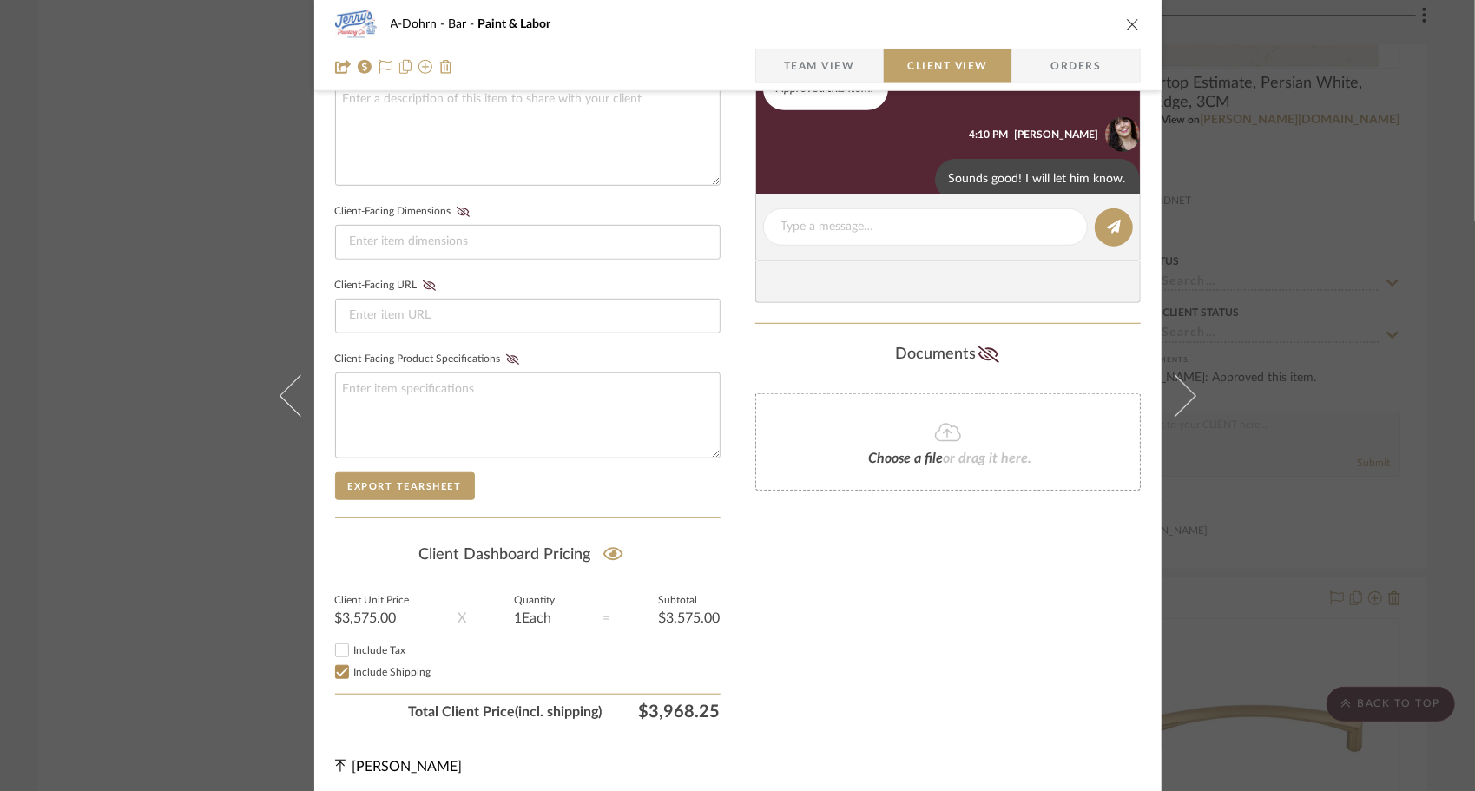
click at [871, 699] on div "Only content on this tab can share to Dashboard. Click eyeball icon to show or …" at bounding box center [947, 92] width 385 height 1271
drag, startPoint x: 852, startPoint y: 50, endPoint x: 849, endPoint y: 80, distance: 29.6
click at [850, 51] on span "Team View" at bounding box center [819, 66] width 127 height 35
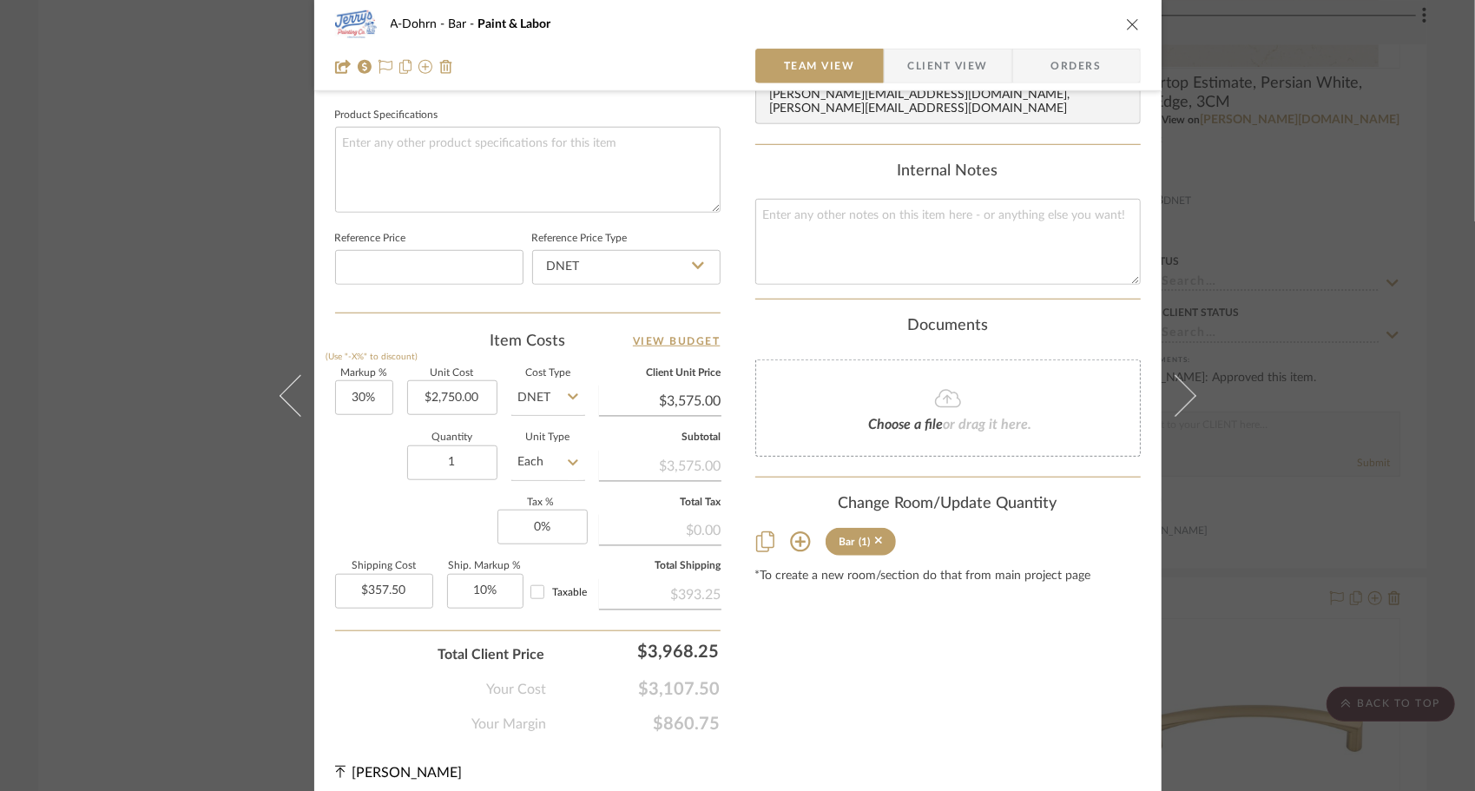
scroll to position [818, 0]
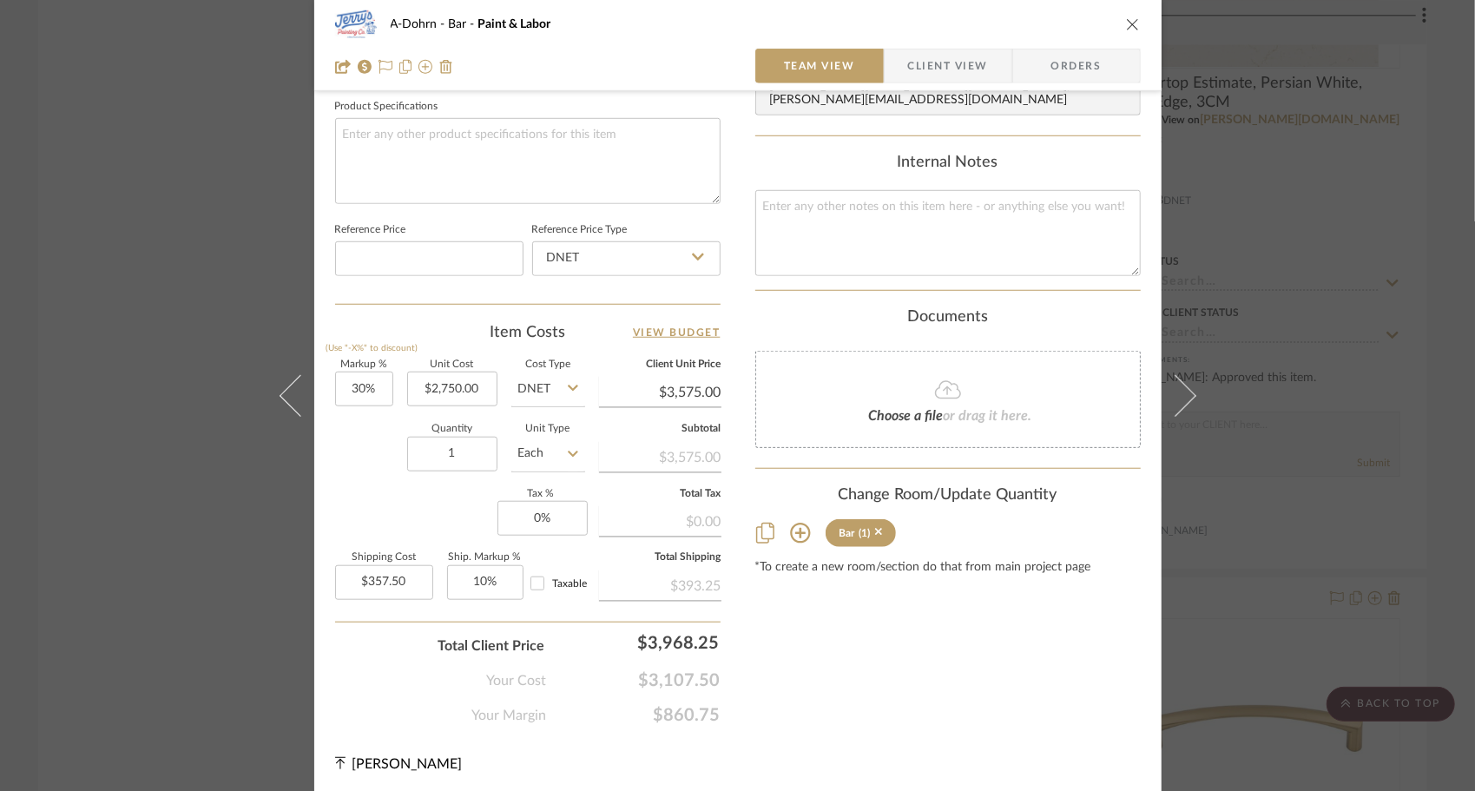
click at [1126, 27] on icon "close" at bounding box center [1133, 24] width 14 height 14
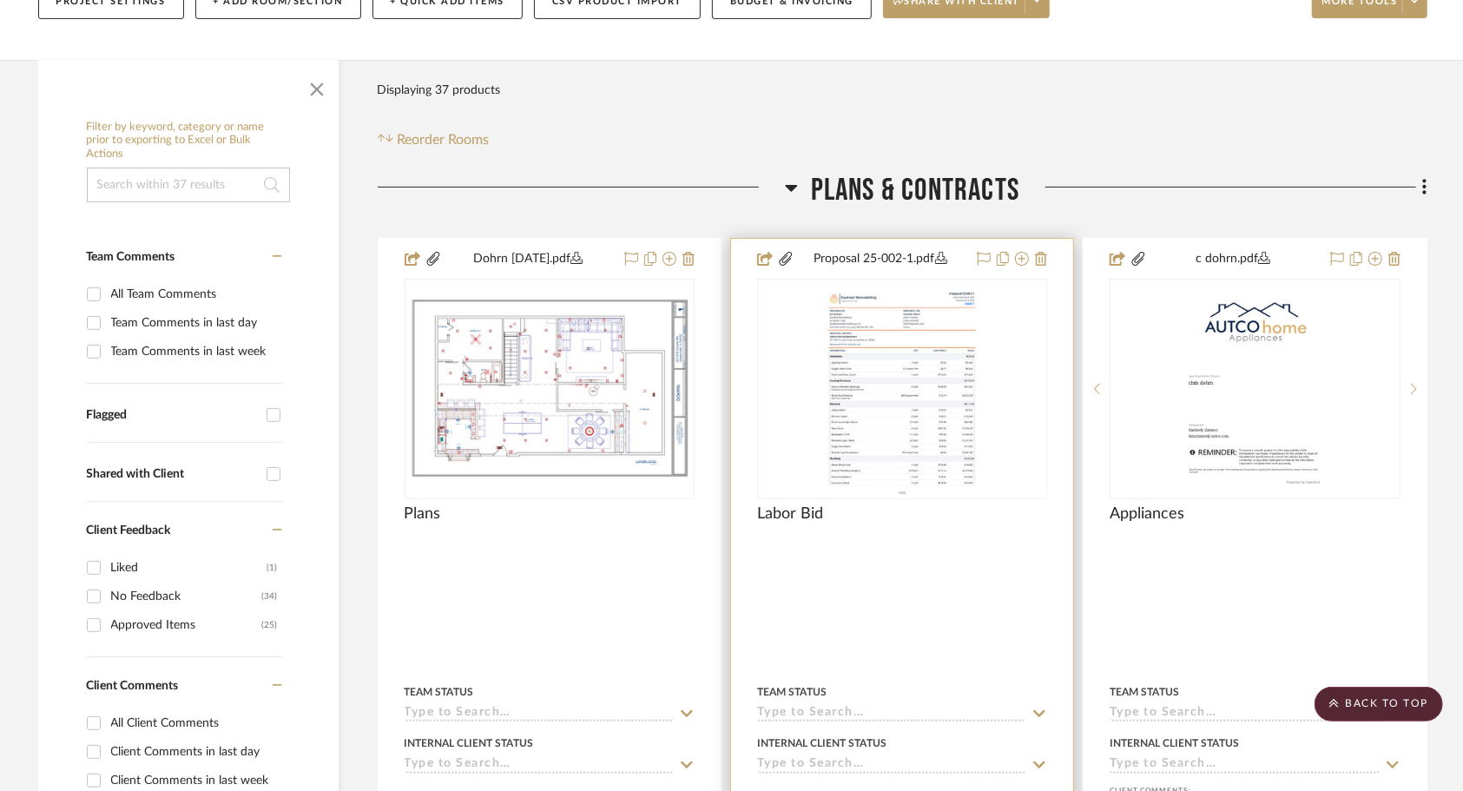
scroll to position [0, 0]
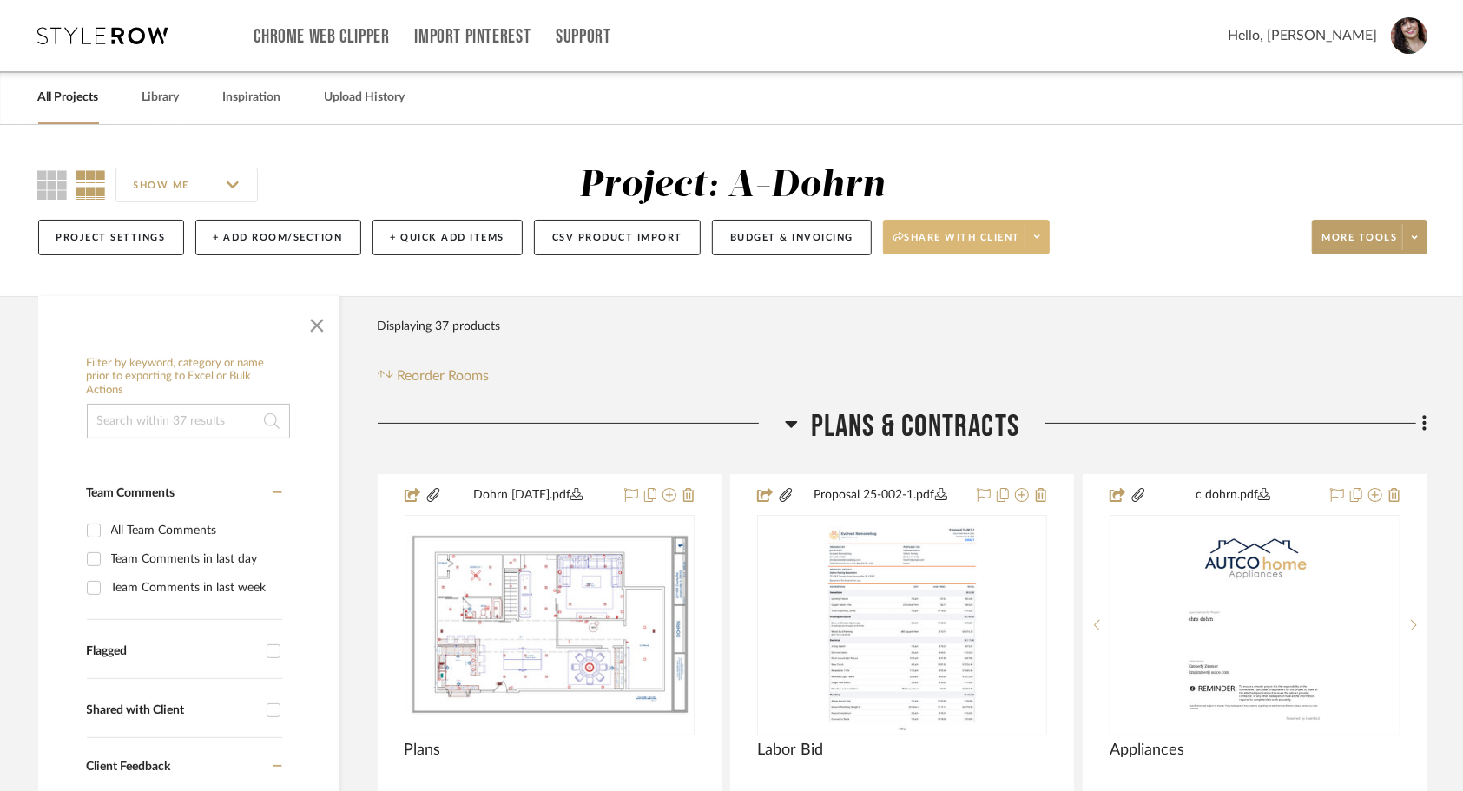
click at [1028, 240] on span at bounding box center [1036, 237] width 24 height 26
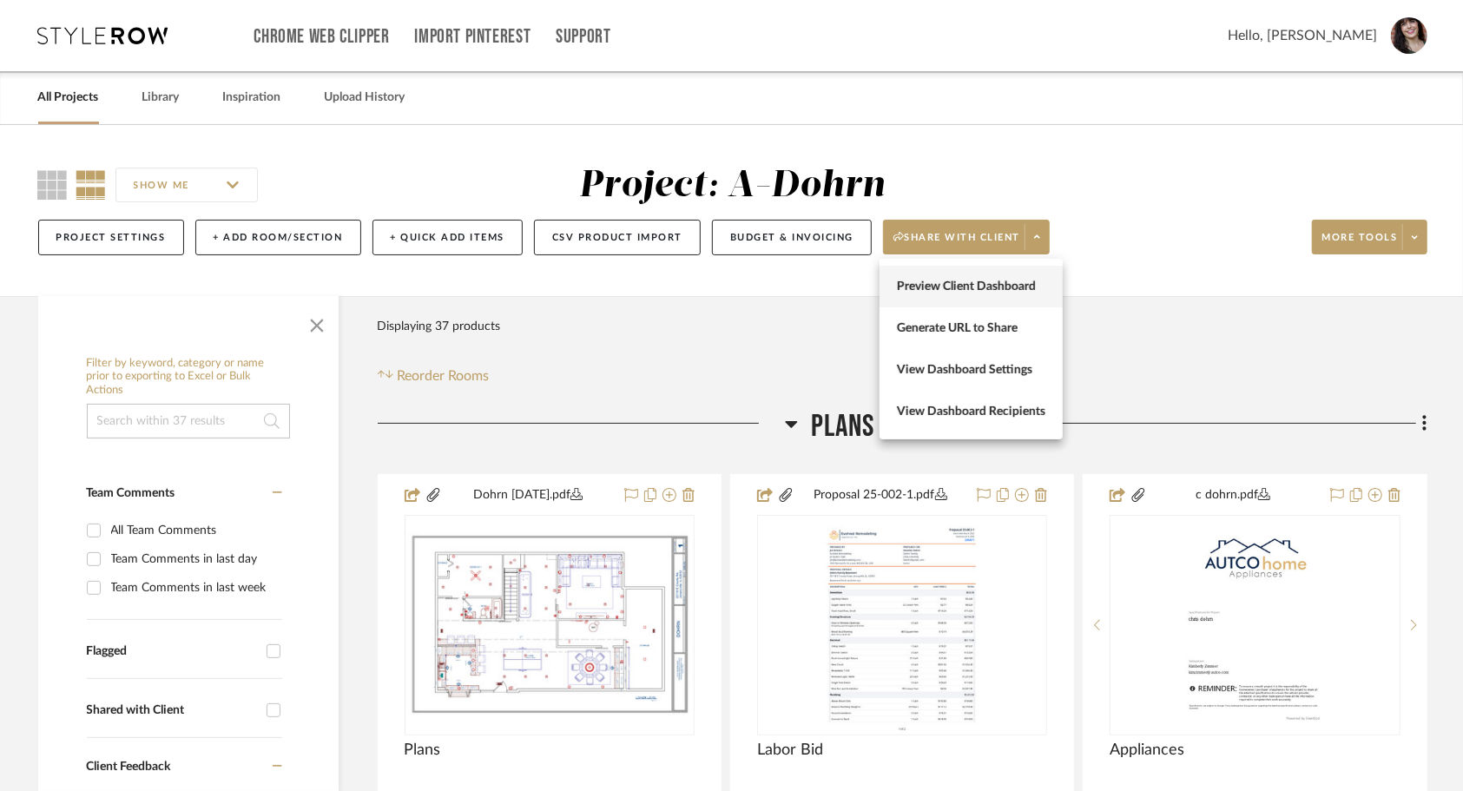
click at [1011, 276] on button "Preview Client Dashboard" at bounding box center [970, 287] width 183 height 42
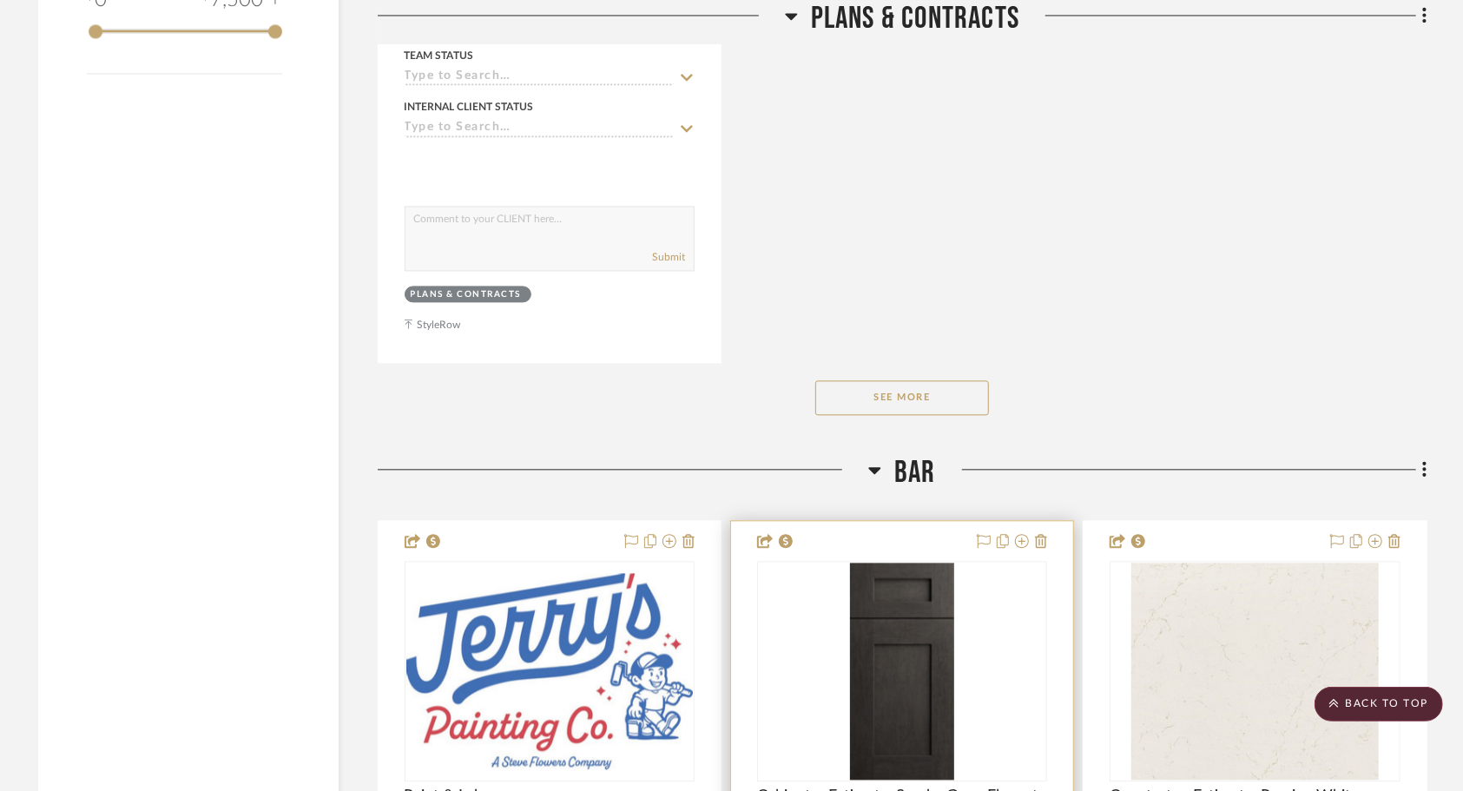
scroll to position [2518, 0]
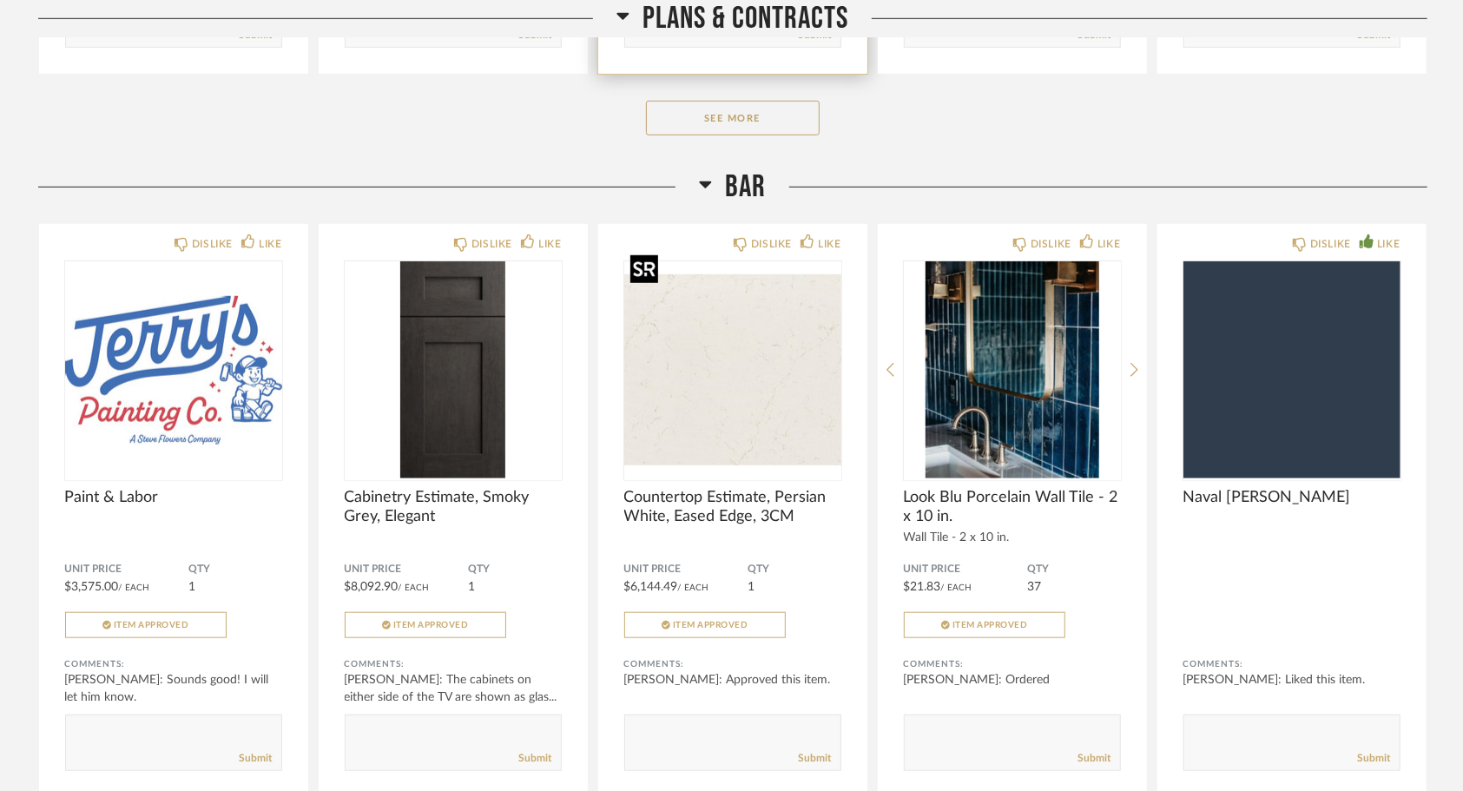
scroll to position [794, 0]
